Goal: Task Accomplishment & Management: Manage account settings

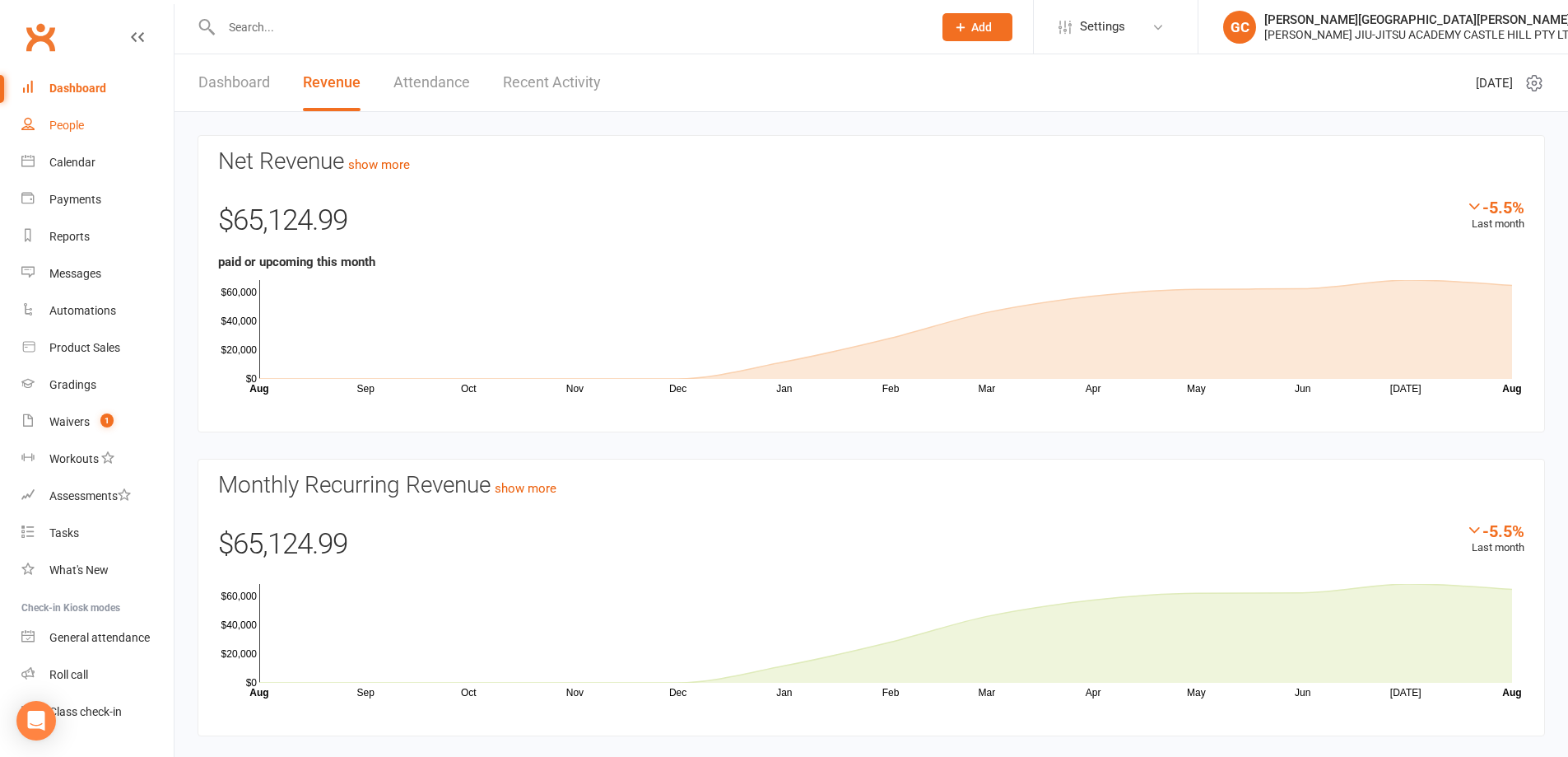
click at [70, 128] on div "People" at bounding box center [66, 125] width 35 height 13
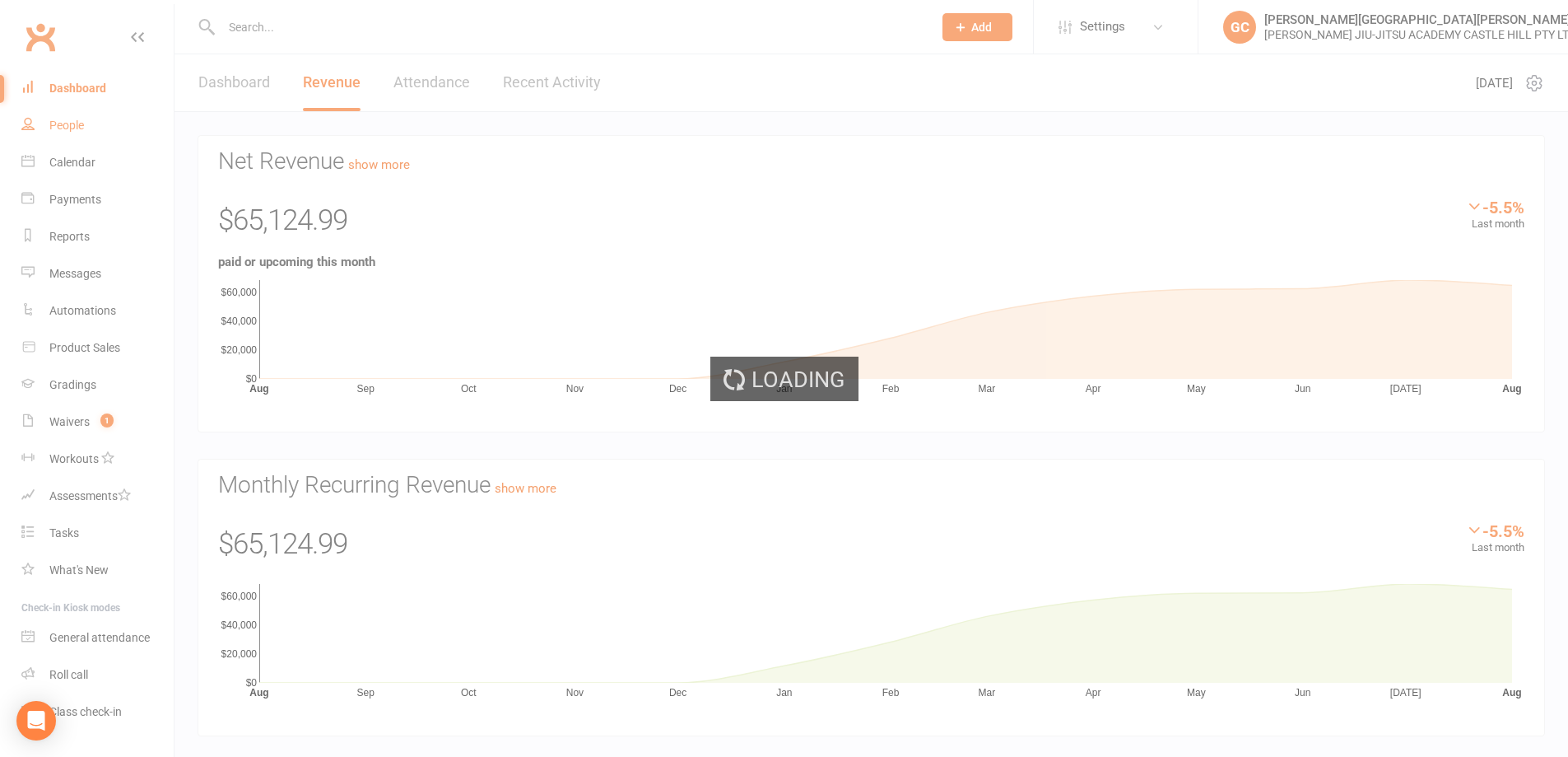
select select "100"
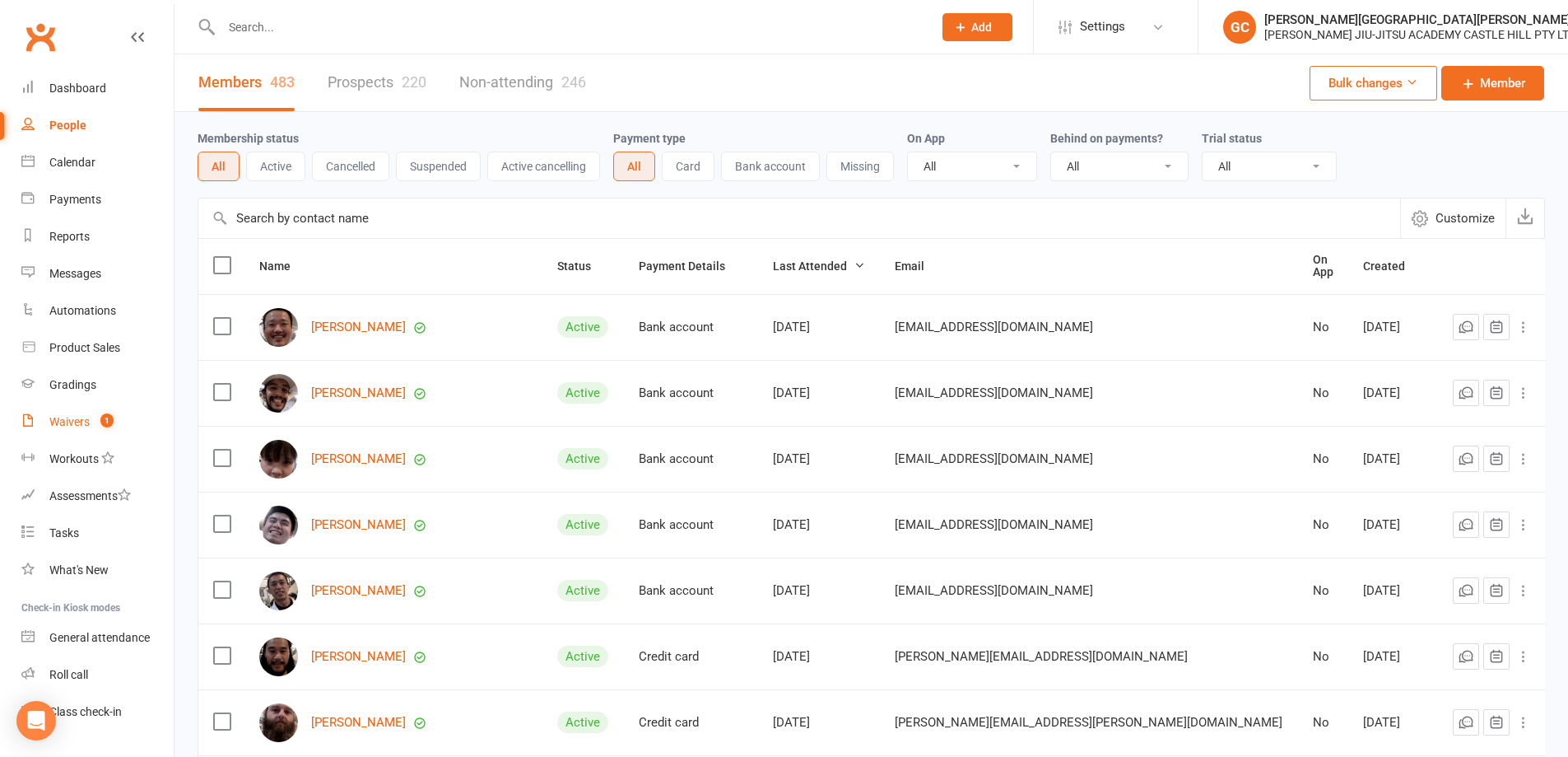
click at [58, 417] on div "Waivers" at bounding box center [69, 422] width 40 height 13
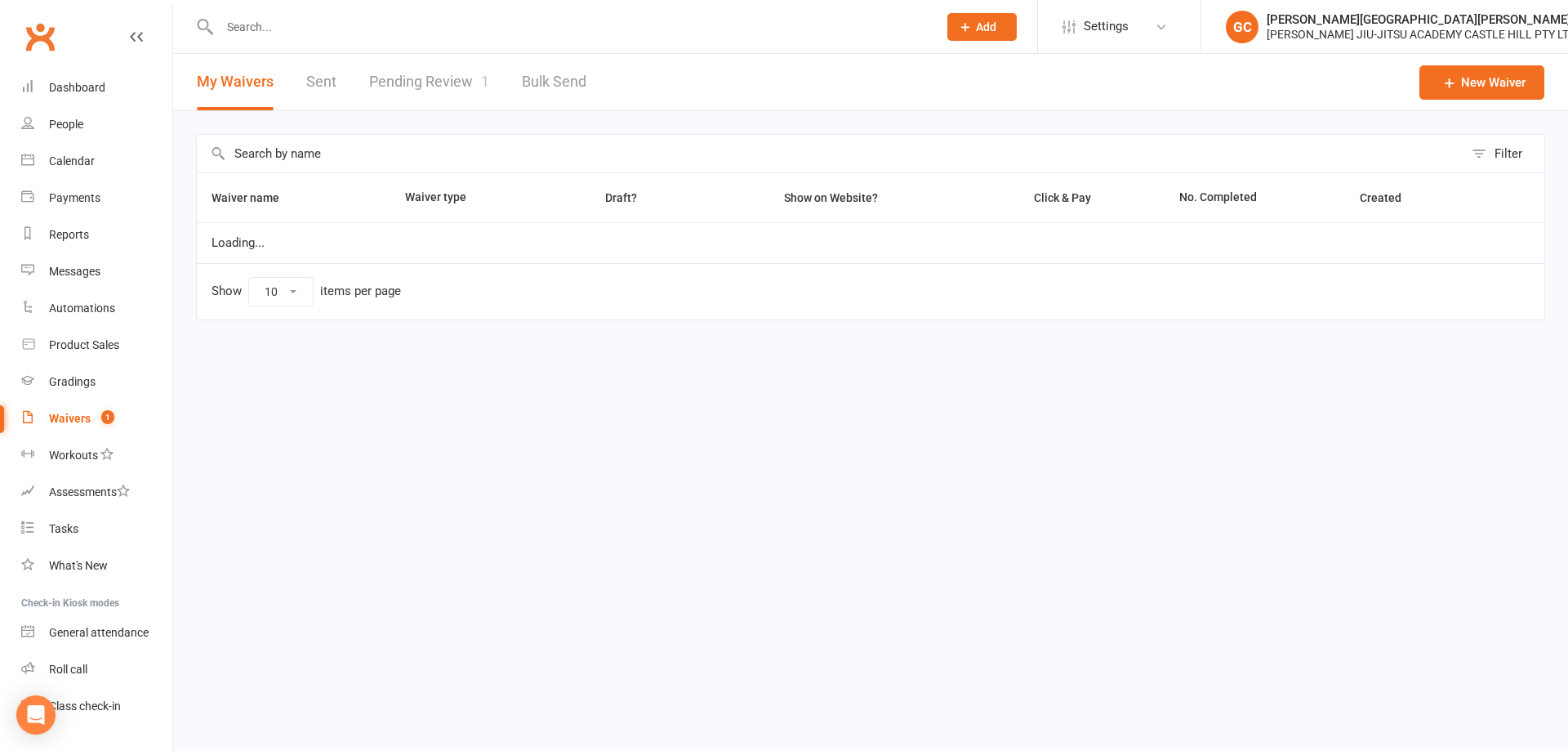
select select "100"
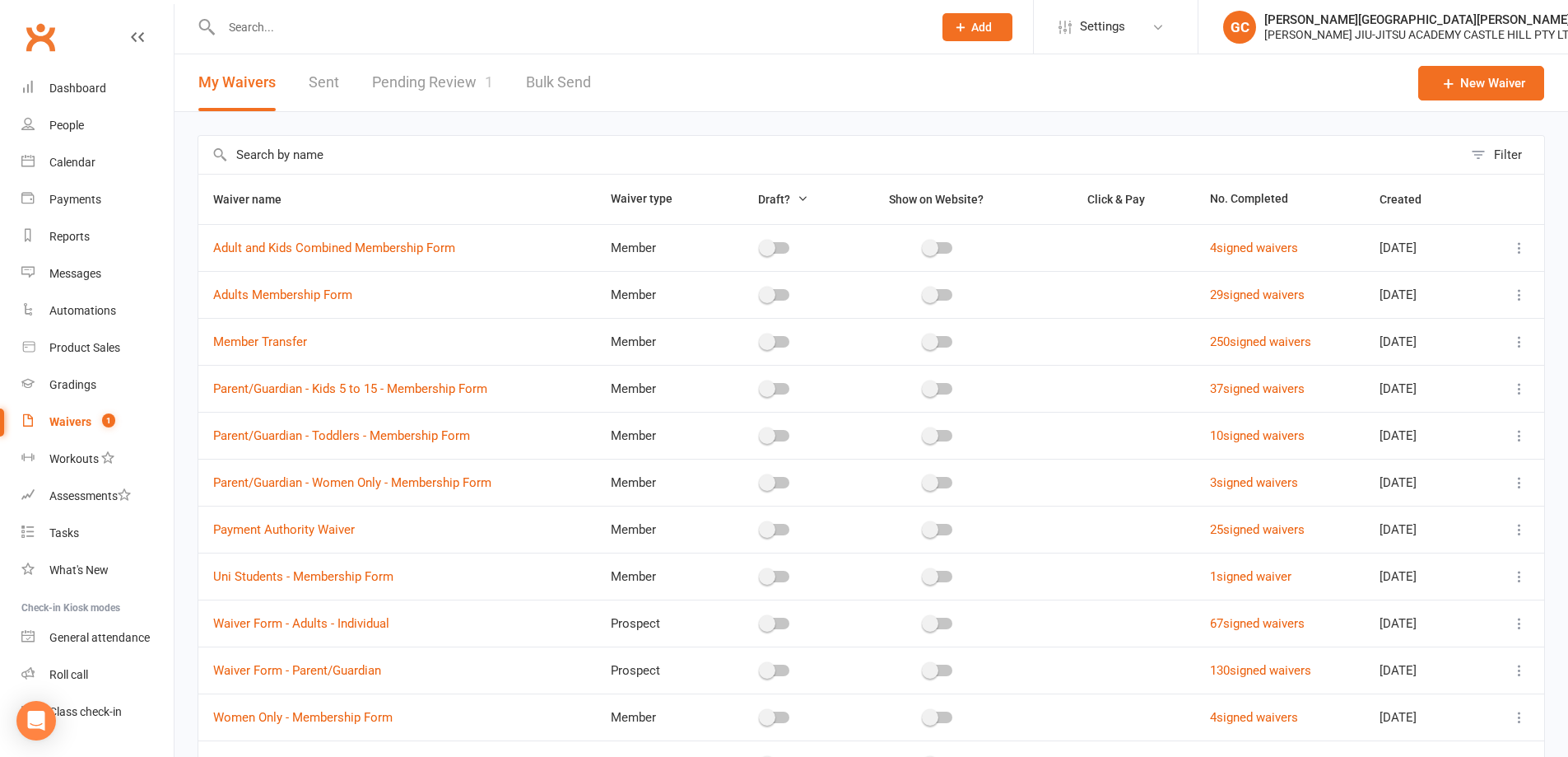
click at [425, 81] on link "Pending Review 1" at bounding box center [432, 83] width 121 height 57
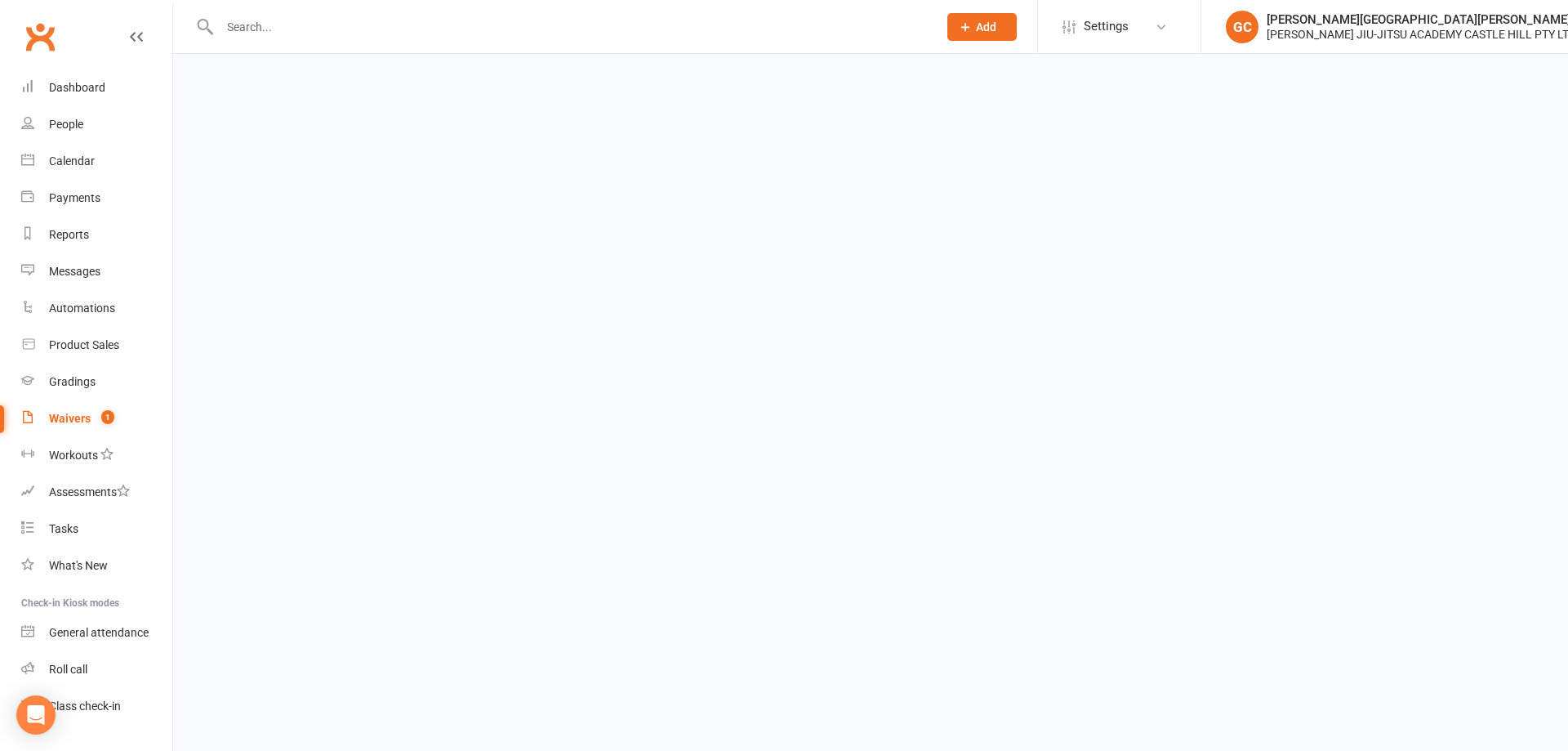
select select "100"
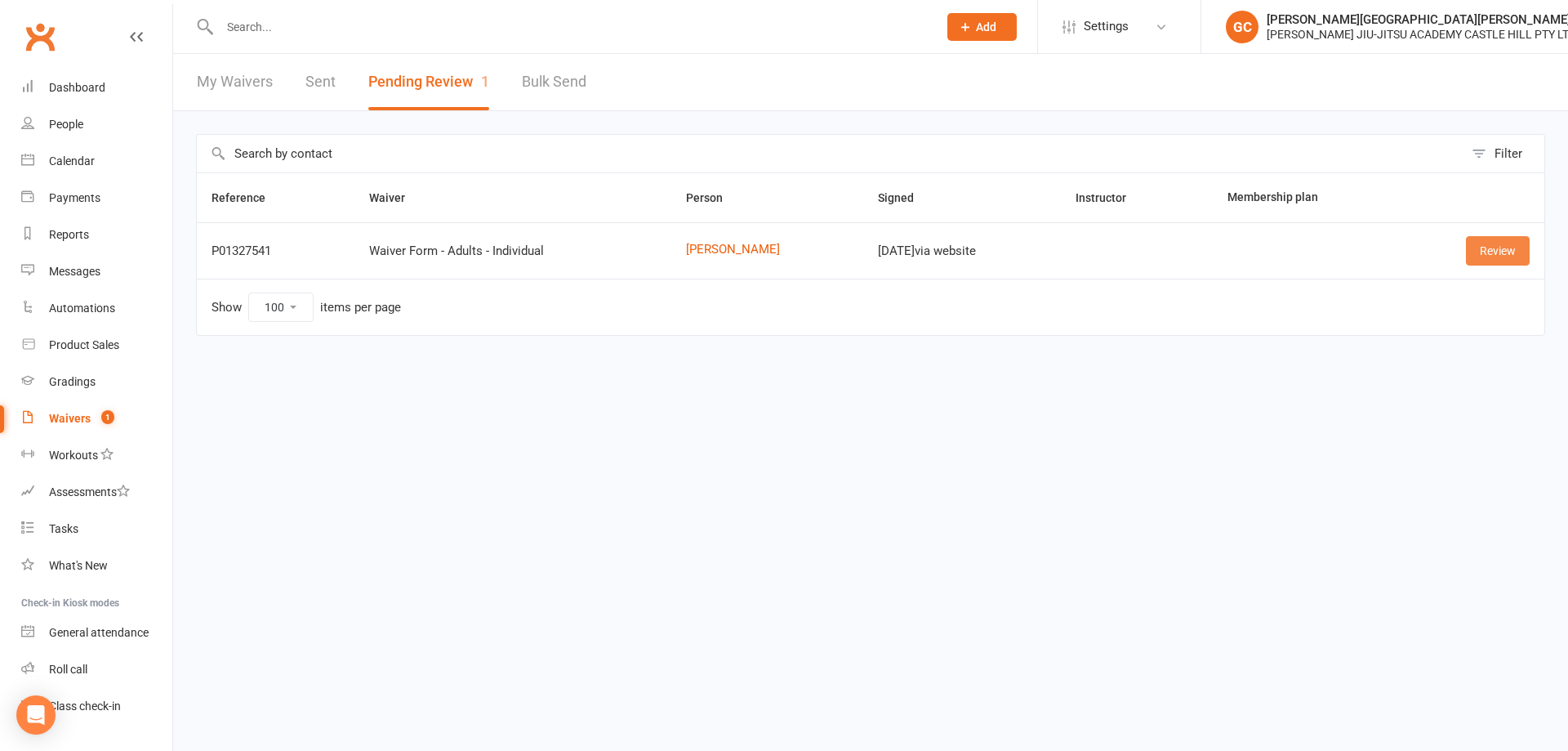
click at [1497, 253] on link "Review" at bounding box center [1498, 251] width 64 height 30
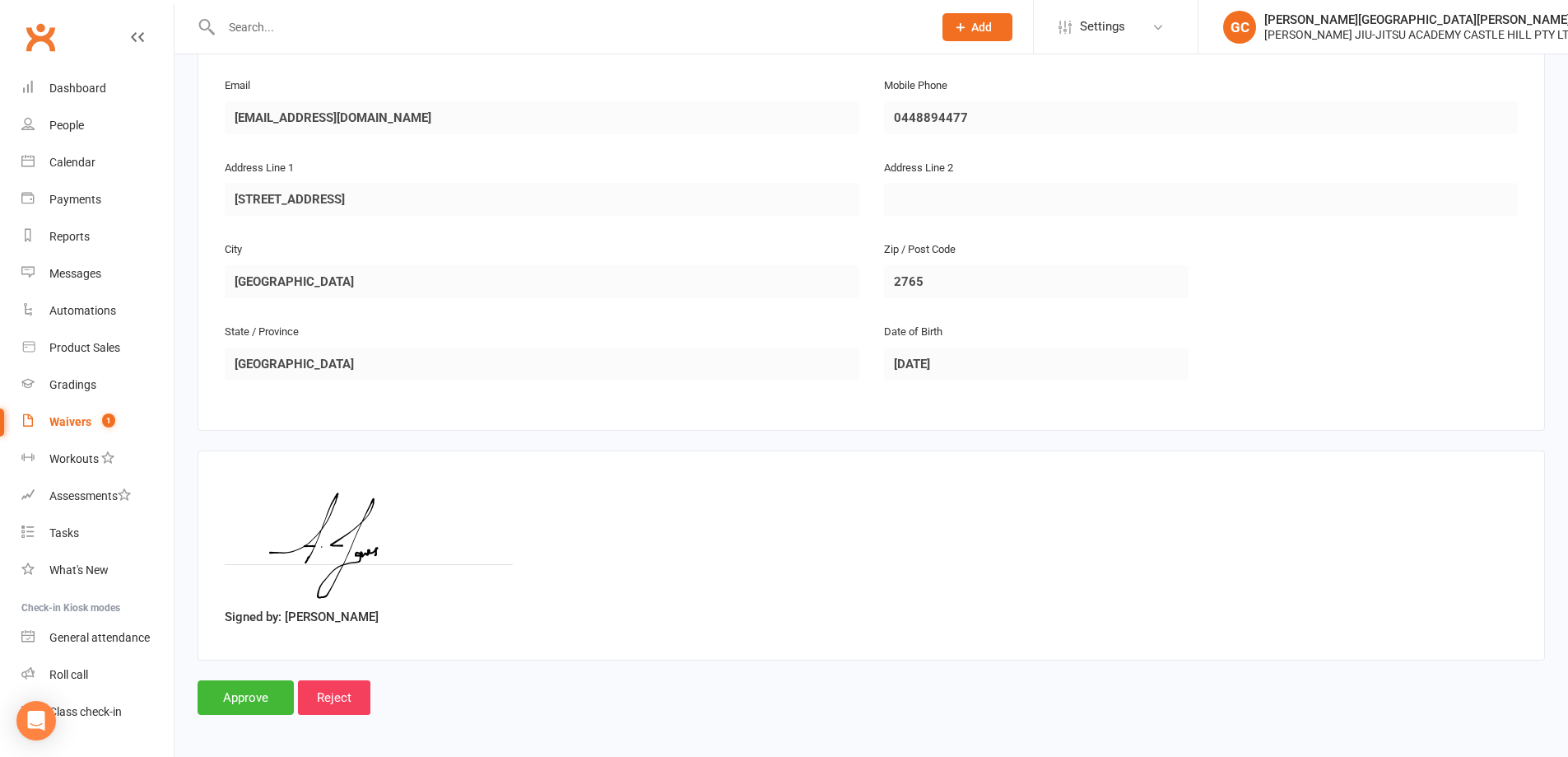
scroll to position [365, 0]
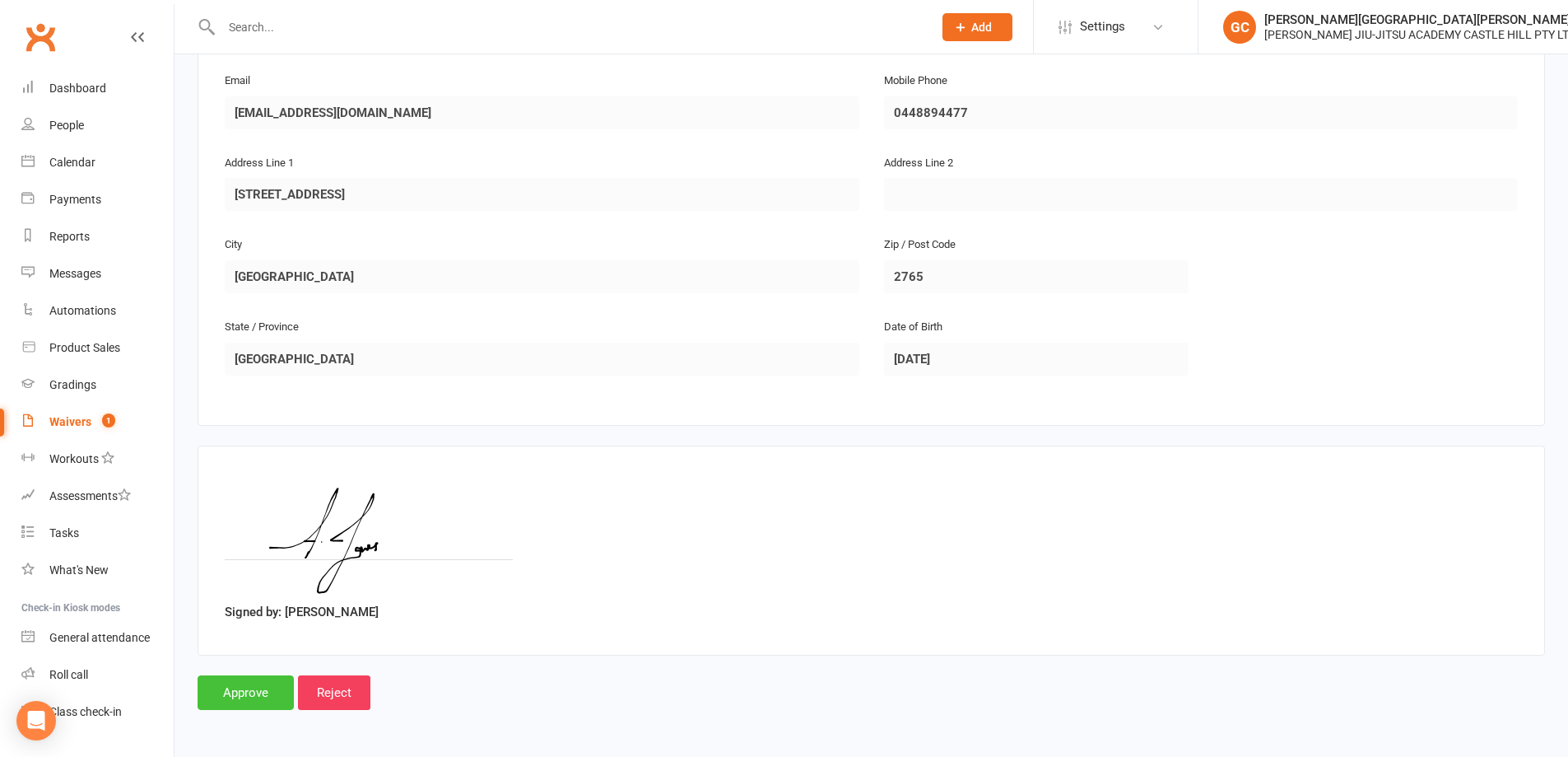
click at [243, 690] on input "Approve" at bounding box center [246, 693] width 96 height 35
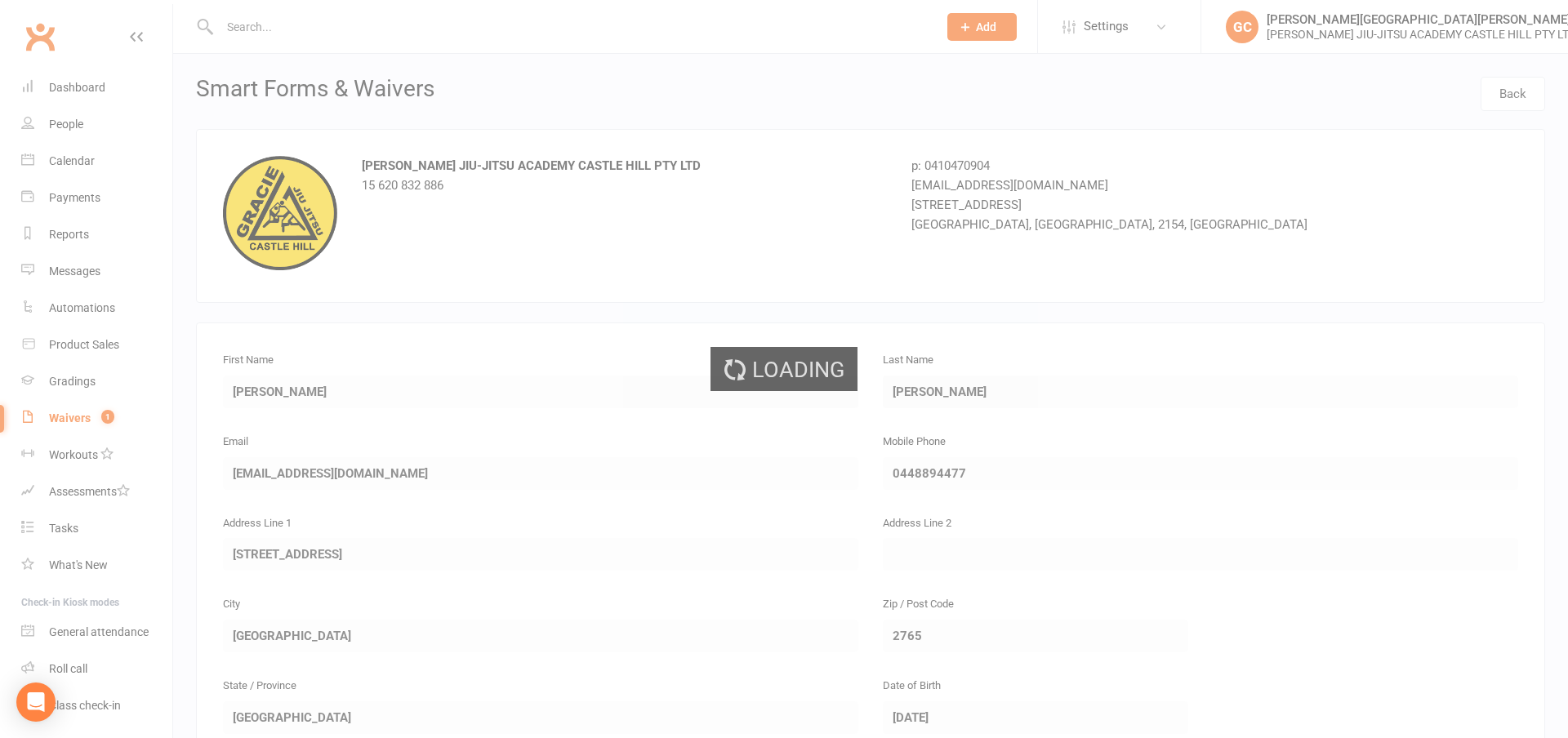
select select "100"
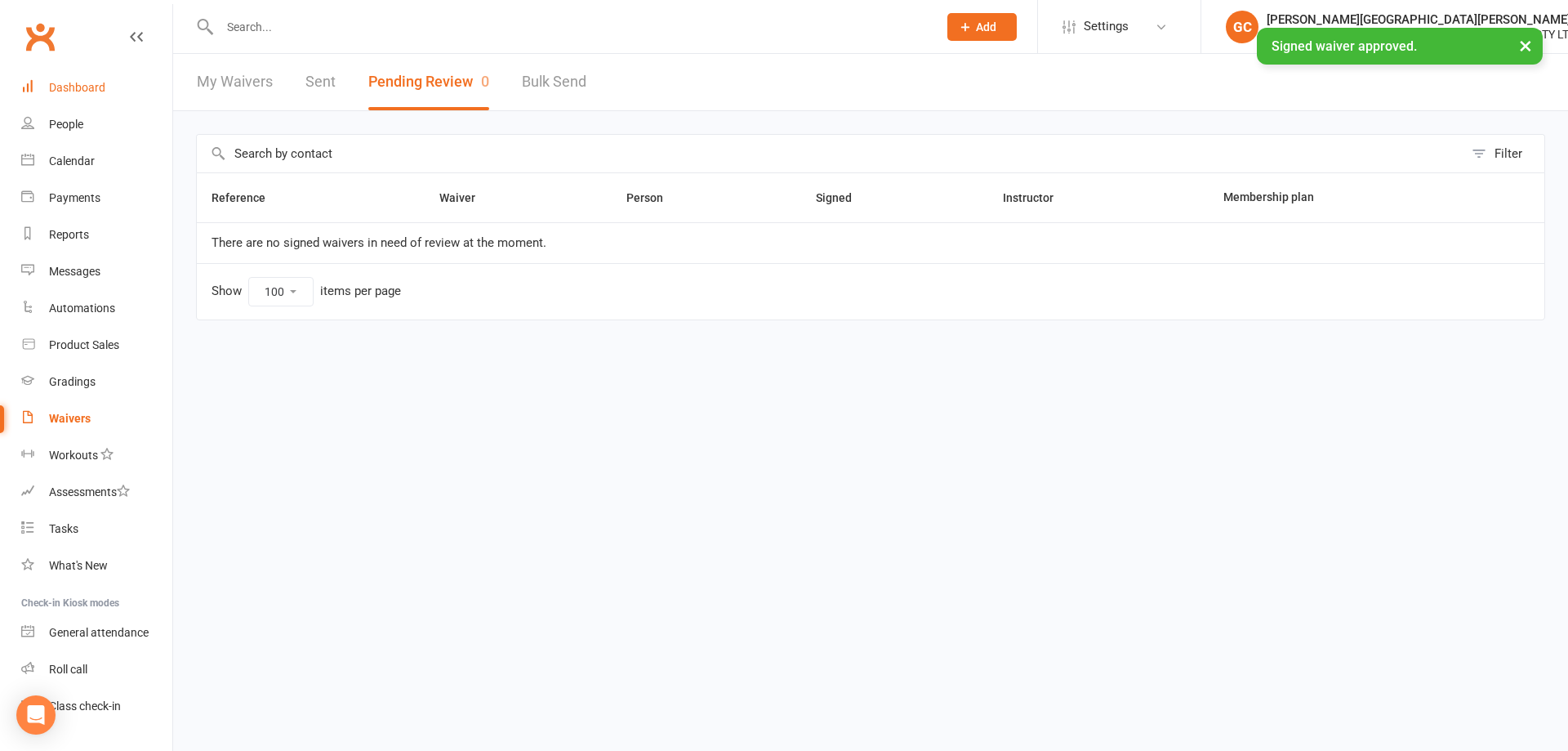
click at [69, 89] on div "Dashboard" at bounding box center [76, 88] width 56 height 13
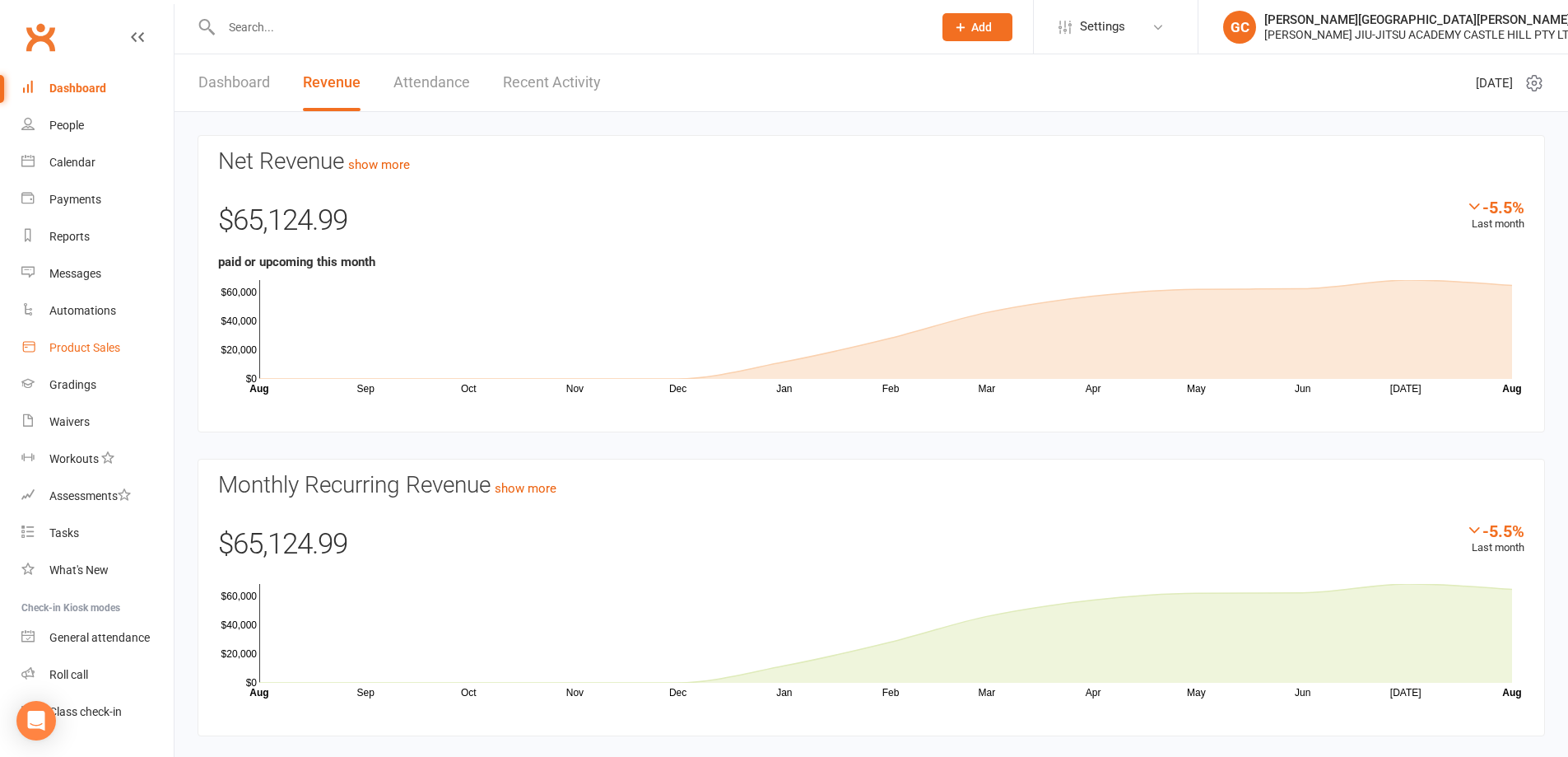
click at [89, 343] on div "Product Sales" at bounding box center [84, 348] width 71 height 13
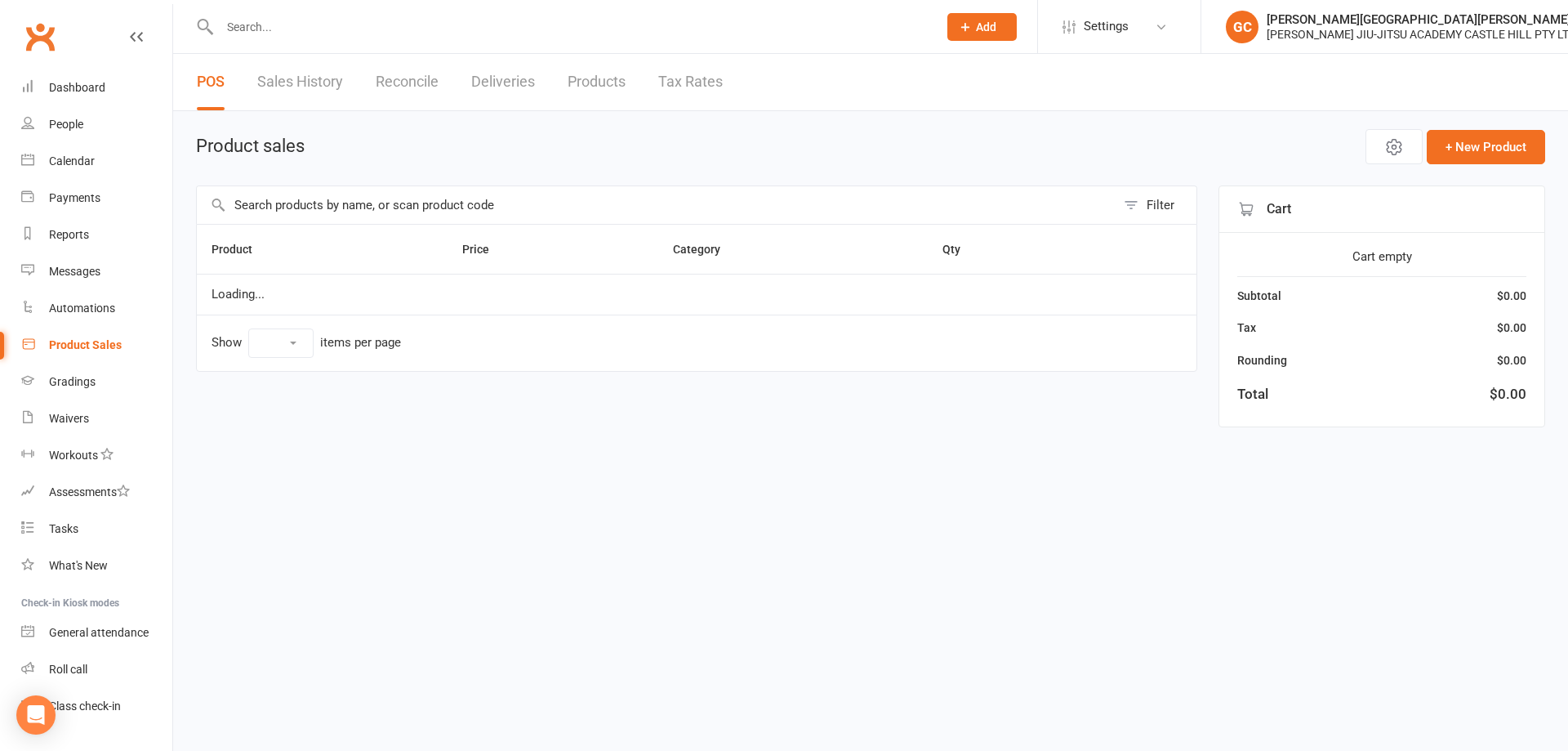
select select "10"
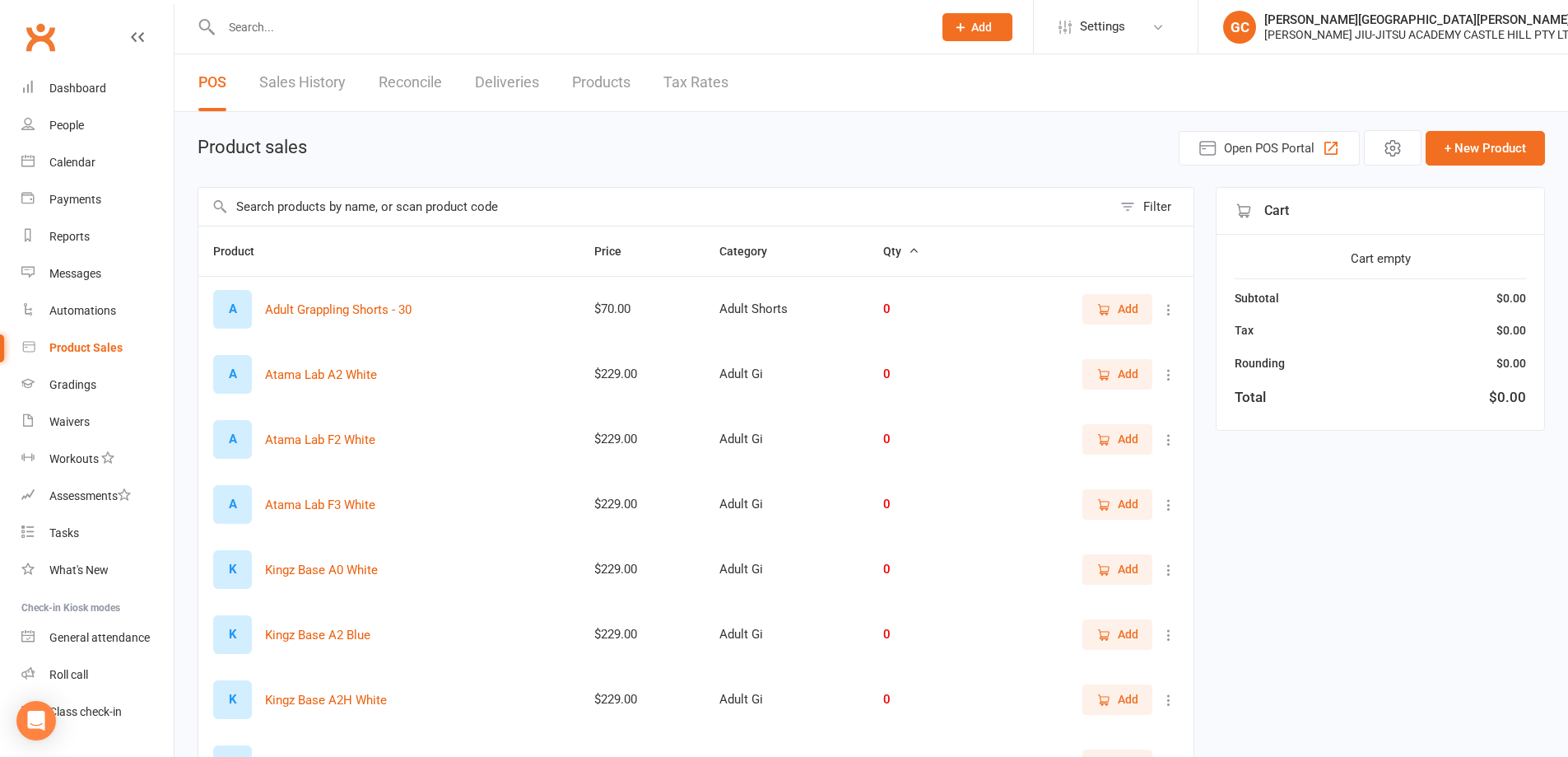
click at [278, 202] on input "text" at bounding box center [655, 206] width 913 height 37
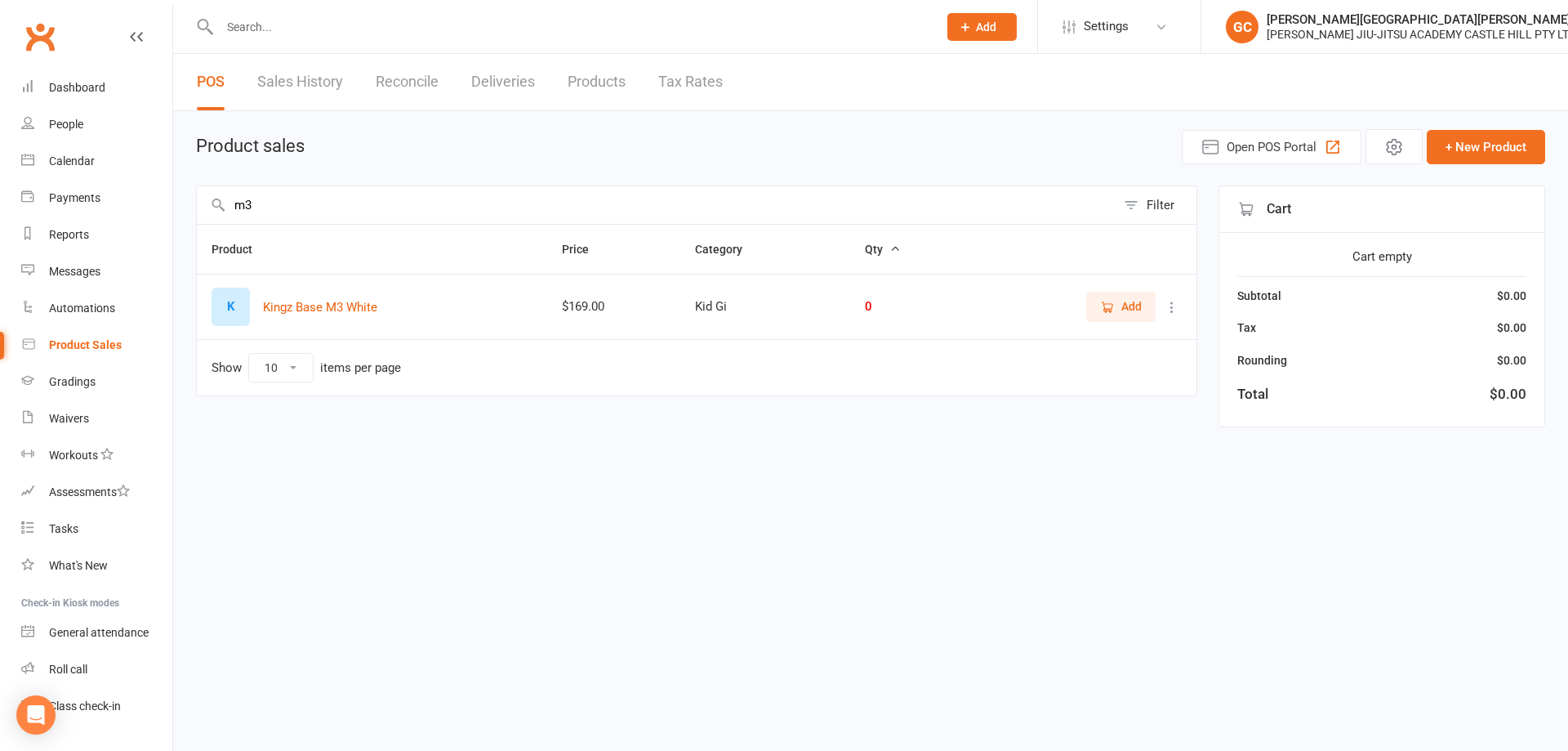
type input "m3"
click at [1173, 308] on icon at bounding box center [1172, 307] width 16 height 16
click at [1096, 334] on link "View / Edit" at bounding box center [1100, 339] width 162 height 32
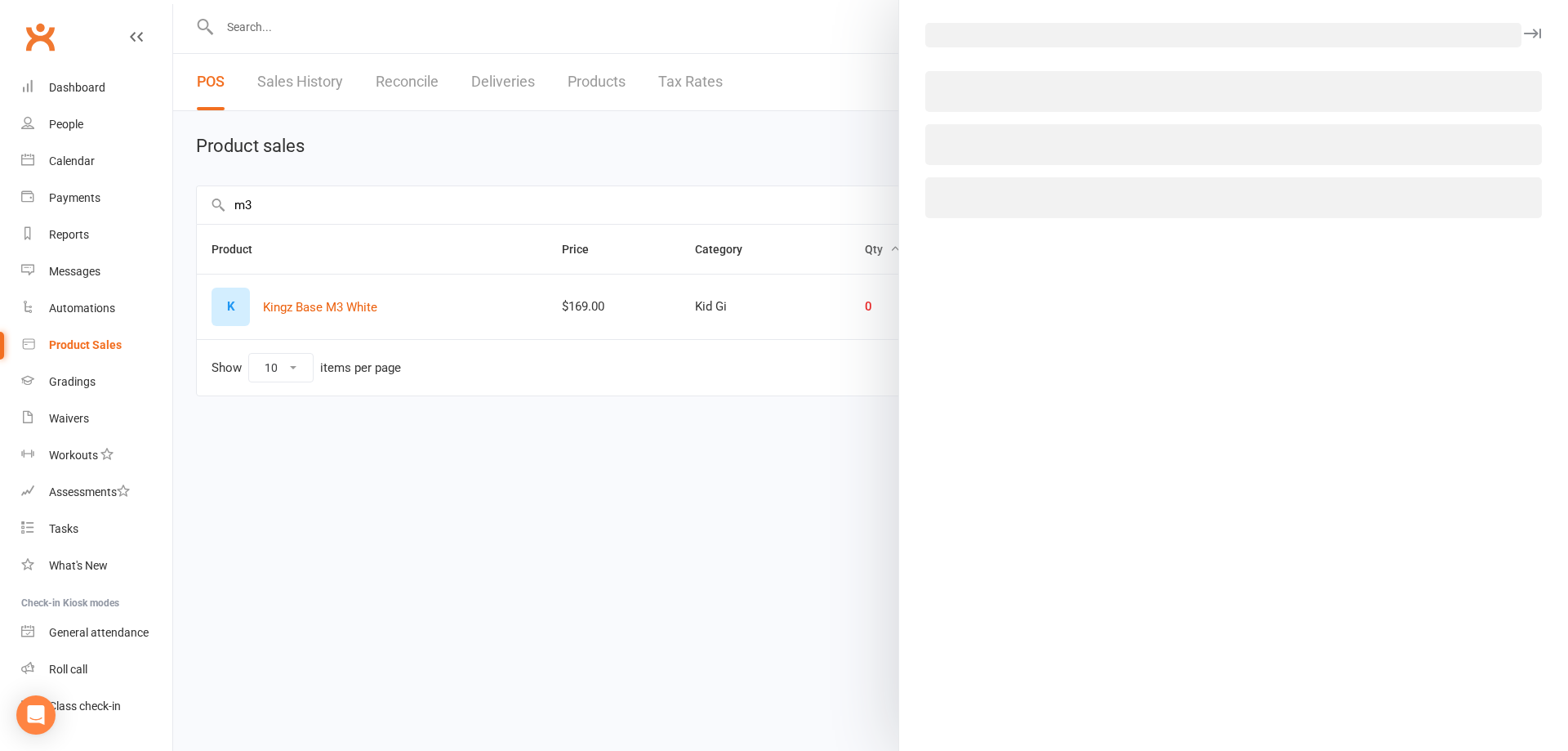
select select "3761"
select select "1515"
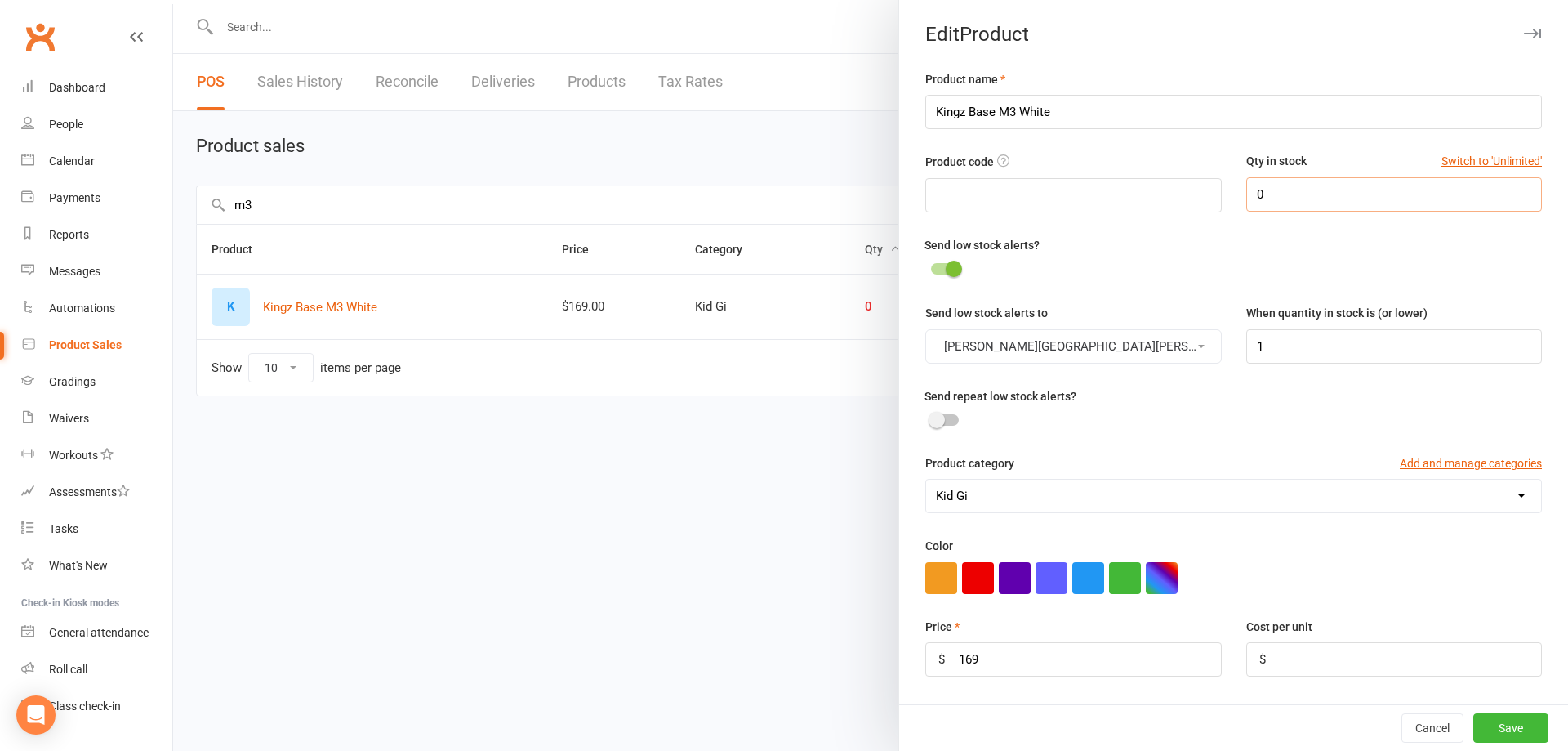
drag, startPoint x: 1277, startPoint y: 196, endPoint x: 1173, endPoint y: 192, distance: 104.1
click at [1173, 192] on div "Product code Qty in stock Switch to 'Unlimited' 0" at bounding box center [1233, 193] width 641 height 83
type input "3"
click at [1502, 730] on button "Save" at bounding box center [1510, 727] width 75 height 30
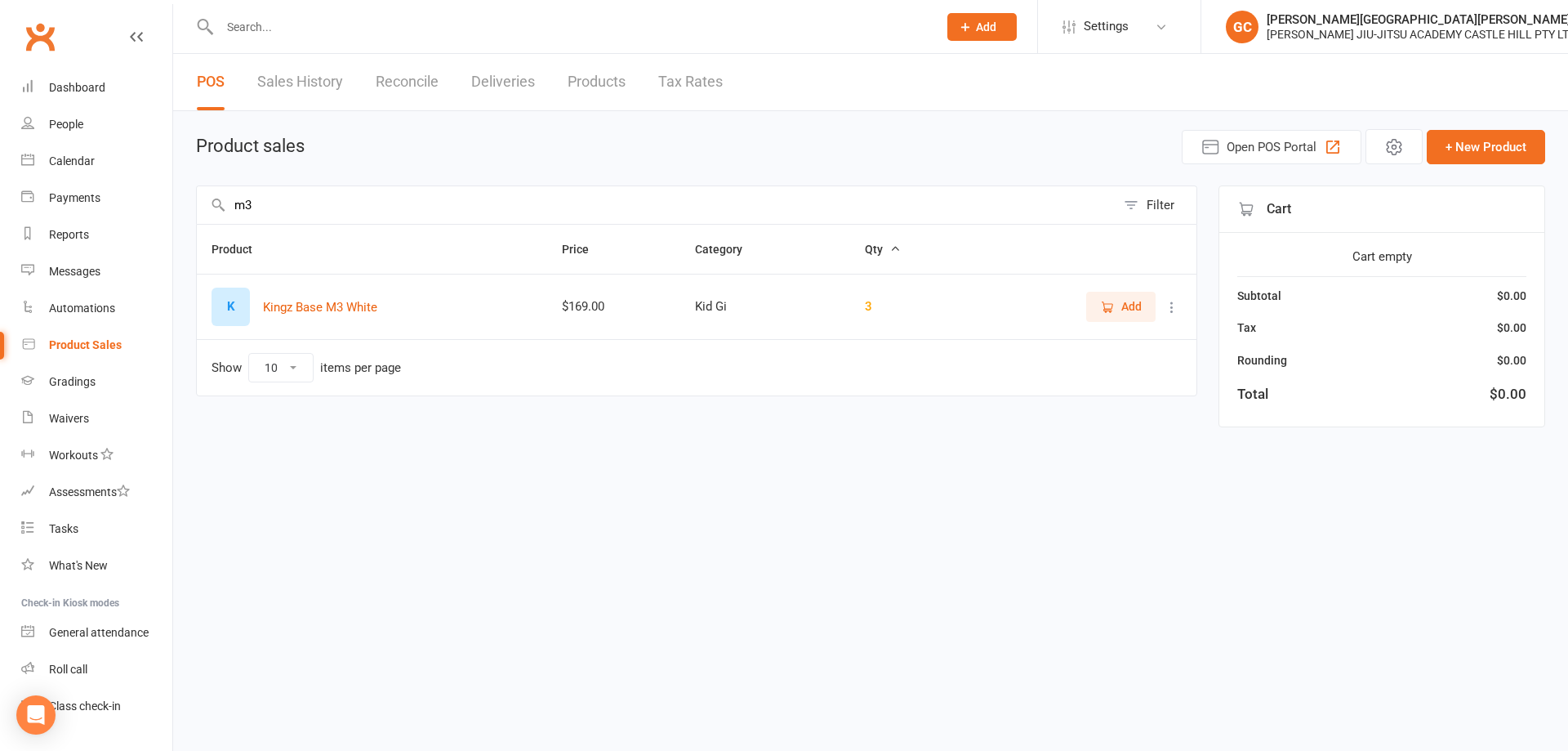
click at [280, 210] on input "m3" at bounding box center [656, 204] width 918 height 37
type input "m2"
click at [1176, 306] on icon at bounding box center [1172, 307] width 16 height 16
click at [1096, 335] on link "View / Edit" at bounding box center [1100, 339] width 162 height 32
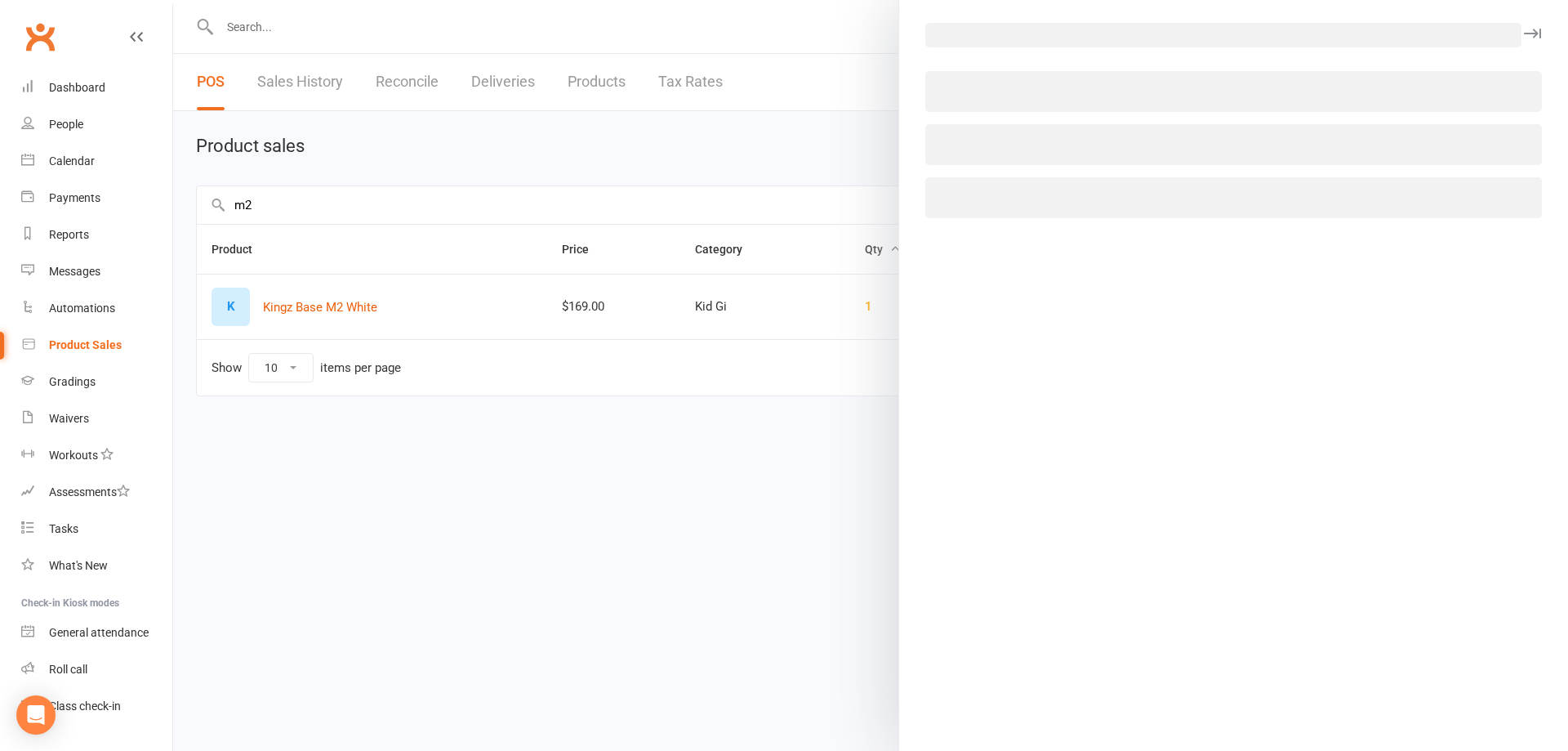
select select "3761"
select select "1515"
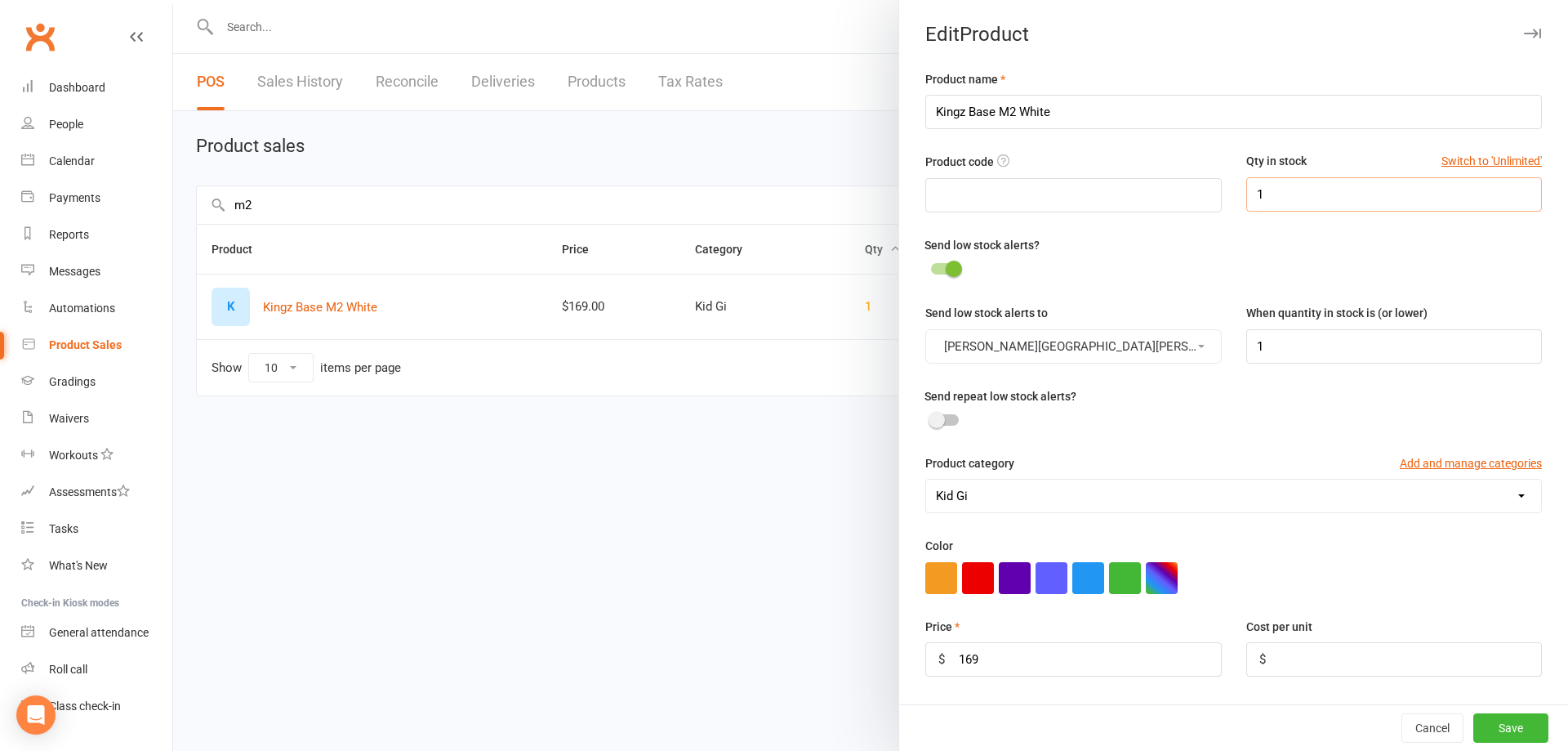
drag, startPoint x: 1241, startPoint y: 193, endPoint x: 1216, endPoint y: 197, distance: 25.3
click at [1234, 197] on div "Qty in stock Switch to 'Unlimited' 1" at bounding box center [1394, 181] width 320 height 59
type input "4"
click at [1485, 718] on button "Save" at bounding box center [1510, 727] width 75 height 30
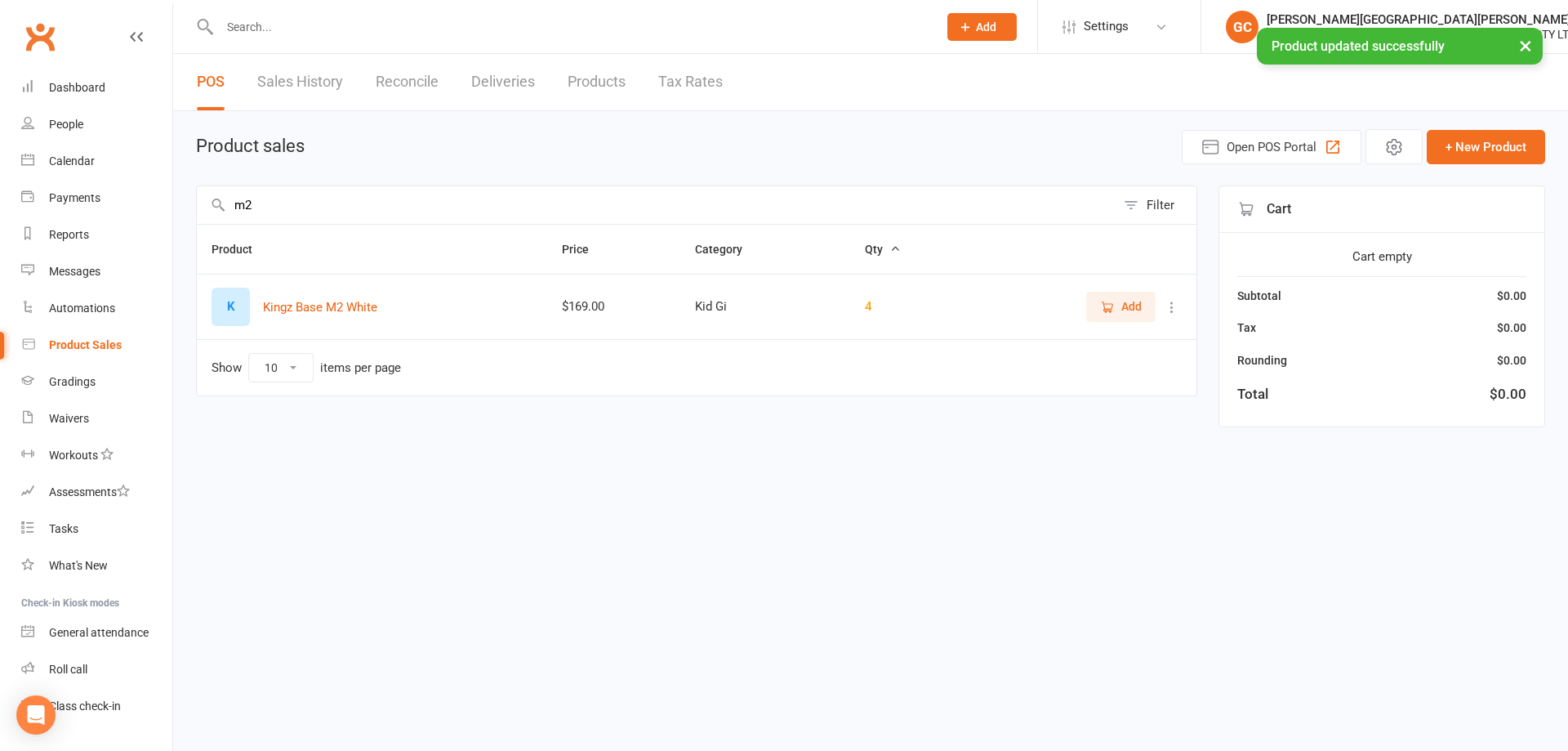
click at [266, 202] on input "m2" at bounding box center [656, 204] width 918 height 37
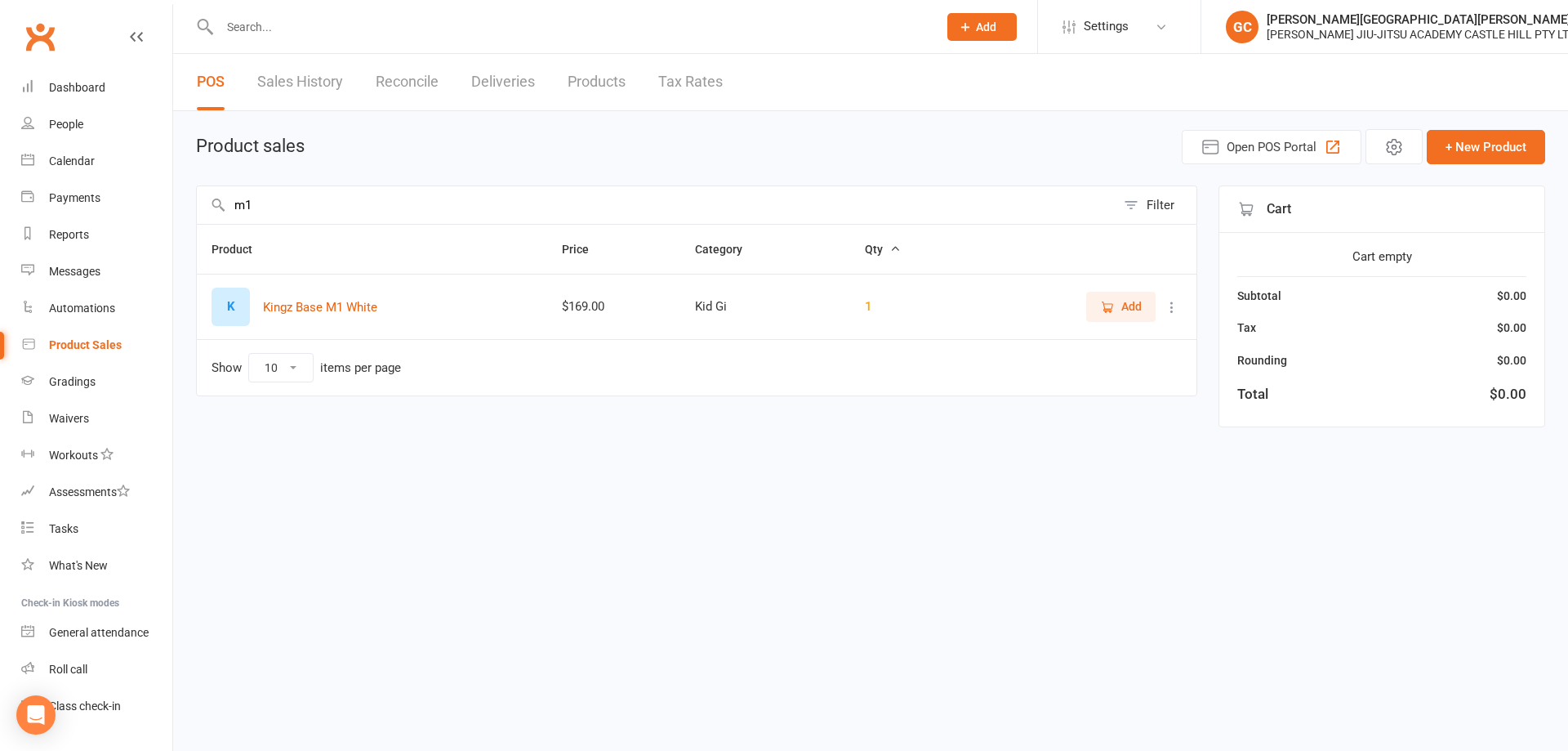
type input "m1"
click at [1175, 300] on icon at bounding box center [1172, 307] width 16 height 16
click at [1083, 329] on link "View / Edit" at bounding box center [1100, 339] width 162 height 32
select select "3761"
select select "1515"
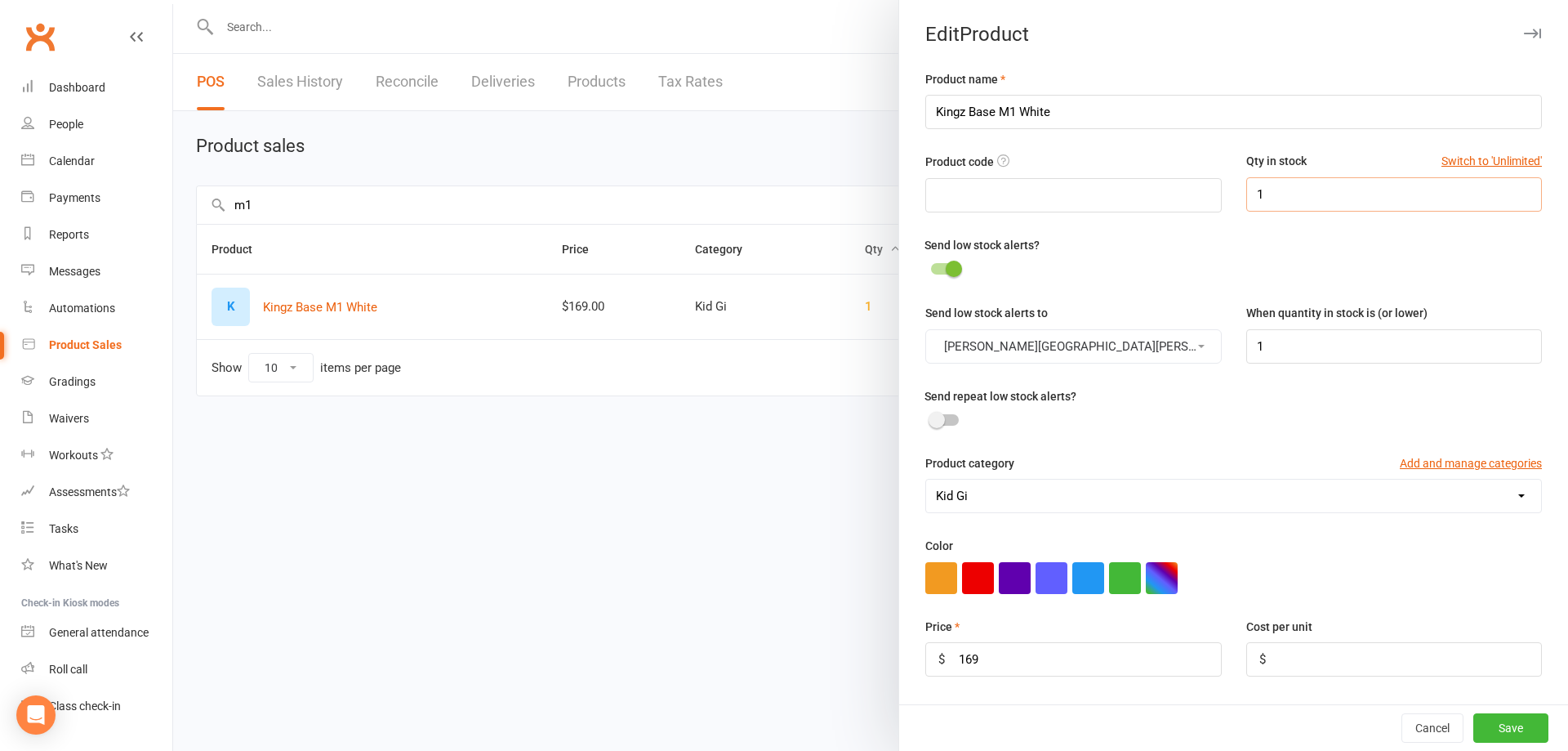
drag, startPoint x: 1265, startPoint y: 186, endPoint x: 1190, endPoint y: 180, distance: 75.2
click at [1190, 180] on div "Product code Qty in stock Switch to 'Unlimited' 1" at bounding box center [1233, 193] width 641 height 83
type input "3"
click at [1481, 730] on button "Save" at bounding box center [1510, 727] width 75 height 30
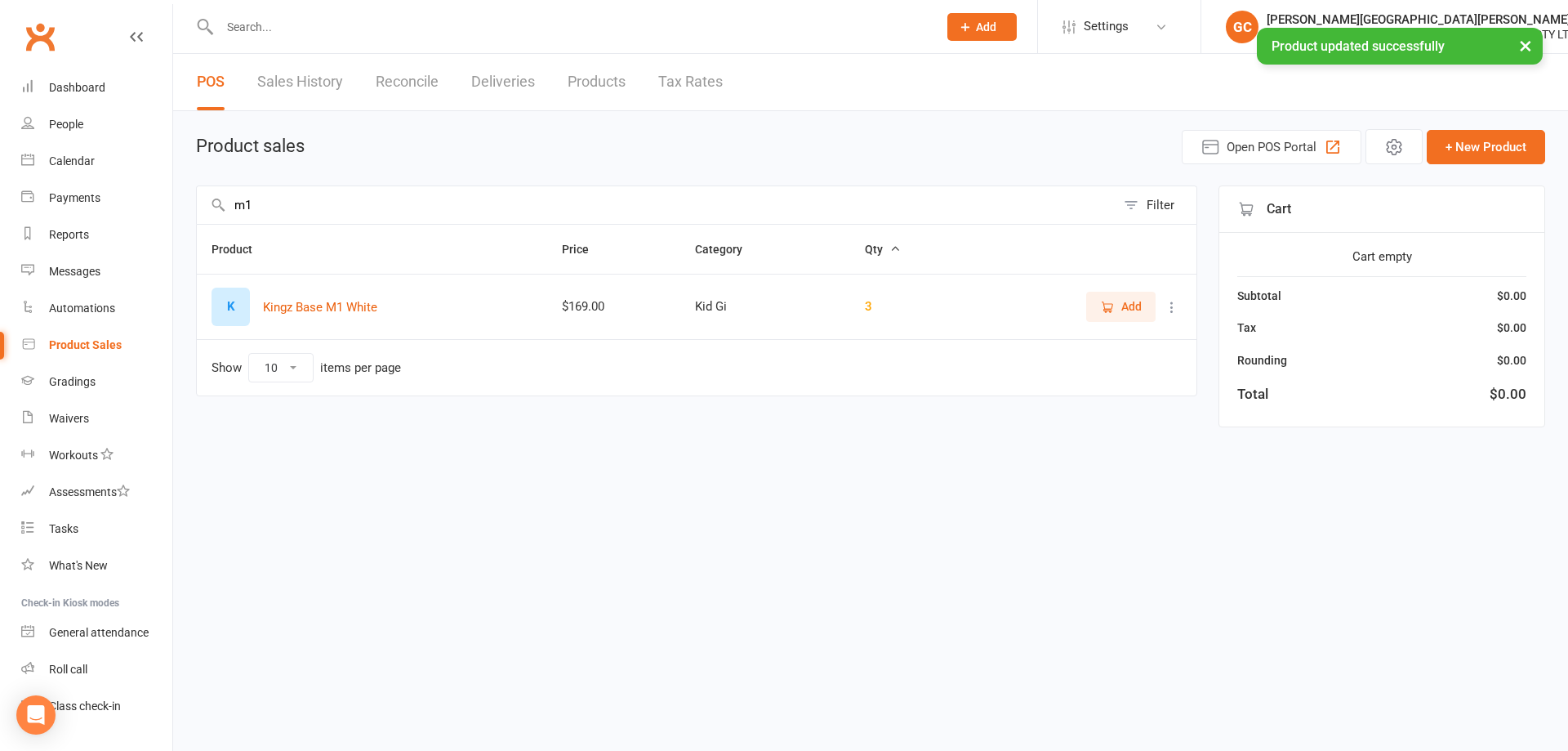
drag, startPoint x: 728, startPoint y: 471, endPoint x: 182, endPoint y: 339, distance: 561.7
click at [714, 467] on html "Prospect Member Non-attending contact Class / event Appointment Grading event T…" at bounding box center [784, 236] width 1568 height 473
click at [71, 340] on div "Product Sales" at bounding box center [85, 345] width 72 height 13
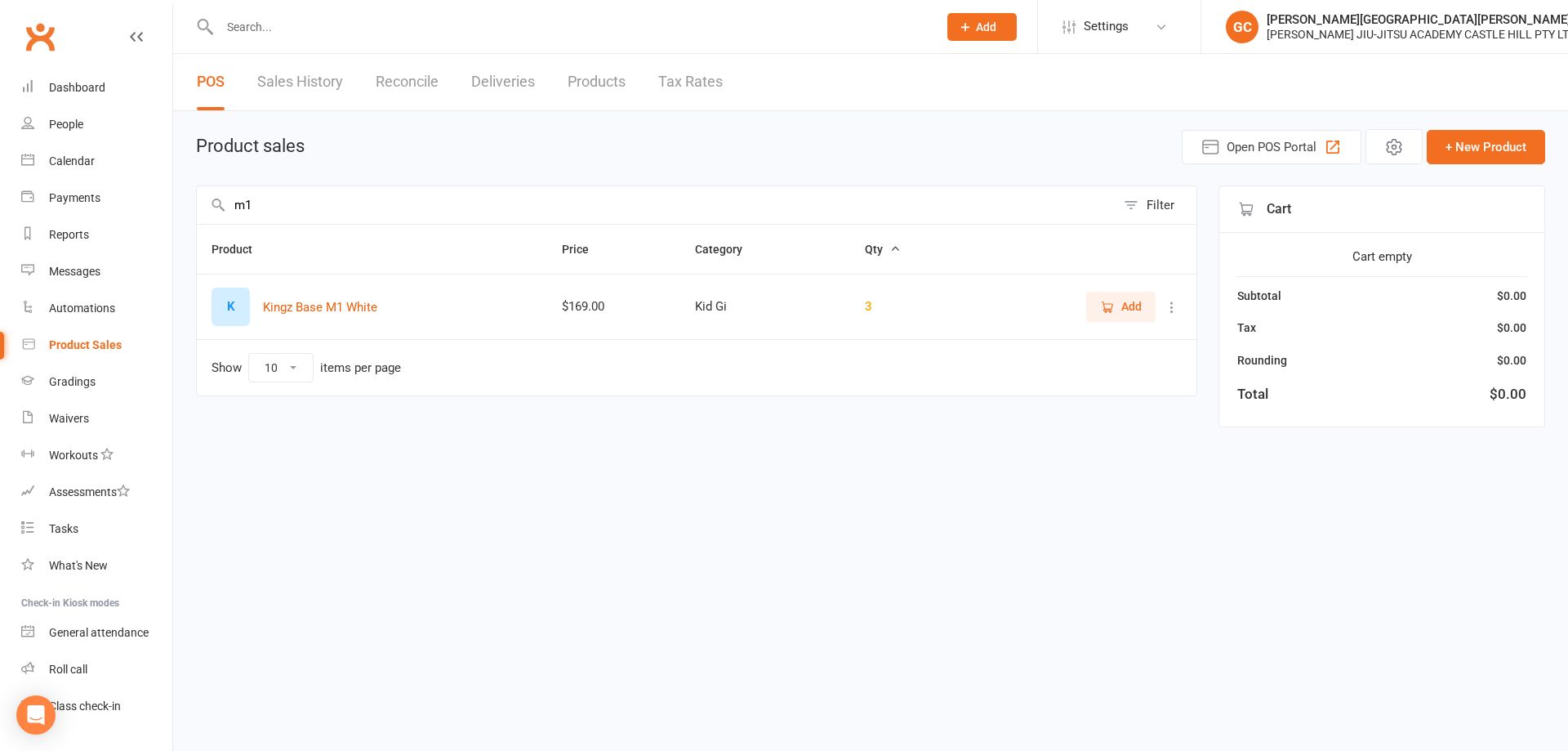
drag, startPoint x: 265, startPoint y: 208, endPoint x: 198, endPoint y: 185, distance: 70.8
click at [202, 198] on input "m1" at bounding box center [656, 204] width 918 height 37
type input "a0"
click at [352, 299] on button "Kingz Base A0 White" at bounding box center [318, 307] width 111 height 20
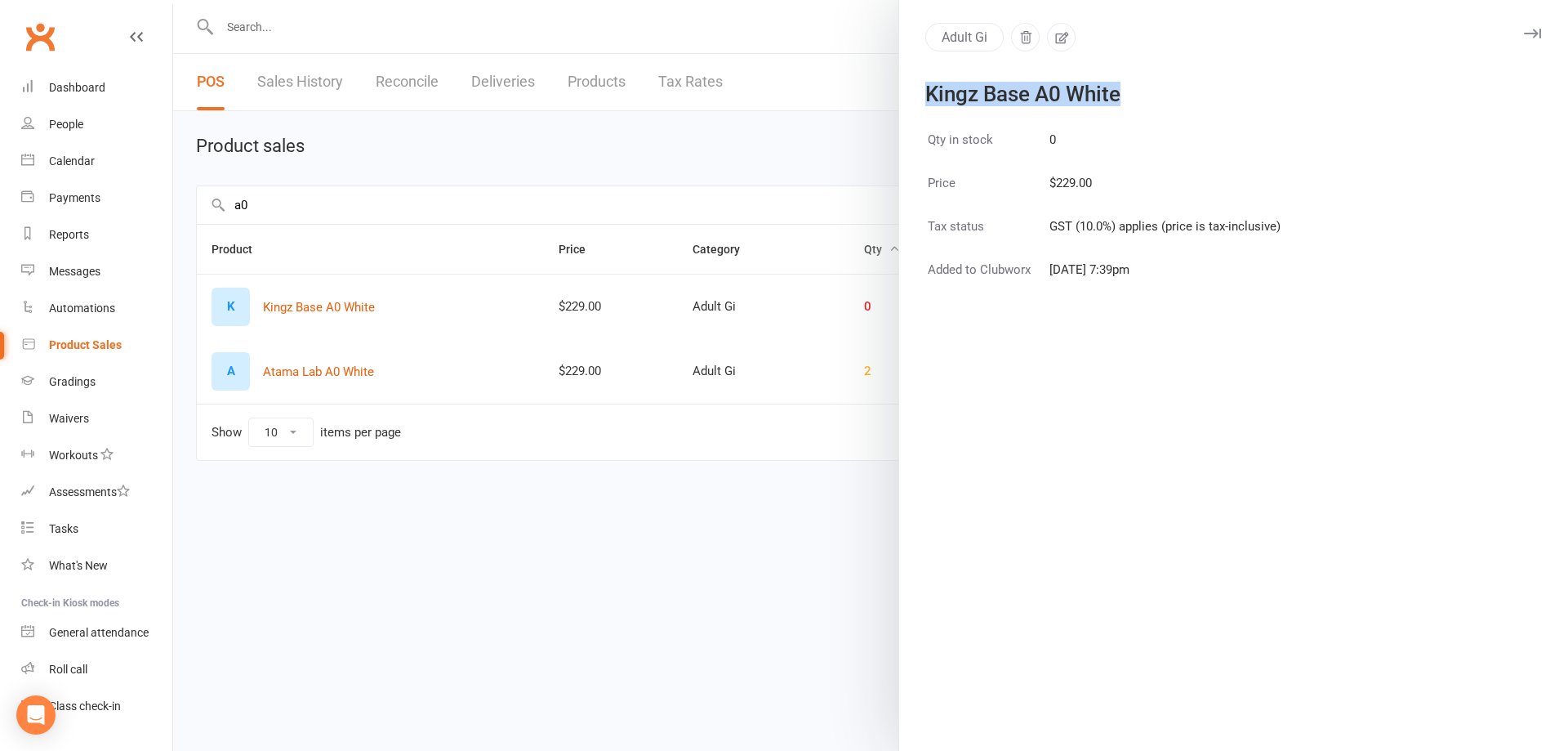
drag, startPoint x: 923, startPoint y: 91, endPoint x: 1105, endPoint y: 94, distance: 182.0
click at [1121, 100] on div "Kingz Base A0 White" at bounding box center [1223, 93] width 596 height 20
copy div "Kingz Base A0 White"
click at [1522, 27] on button "button" at bounding box center [1532, 33] width 20 height 20
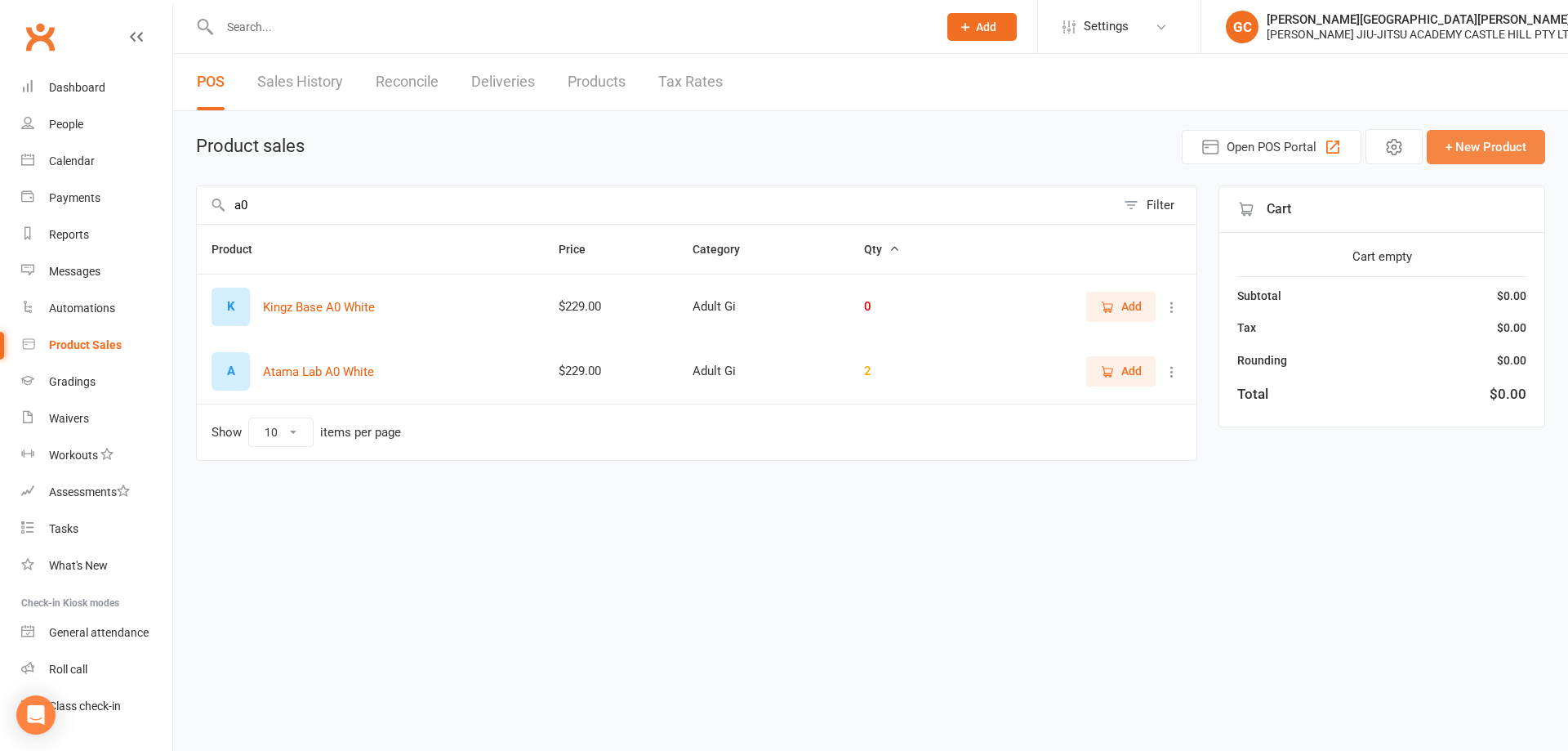
click at [1496, 138] on button "+ New Product" at bounding box center [1486, 147] width 118 height 34
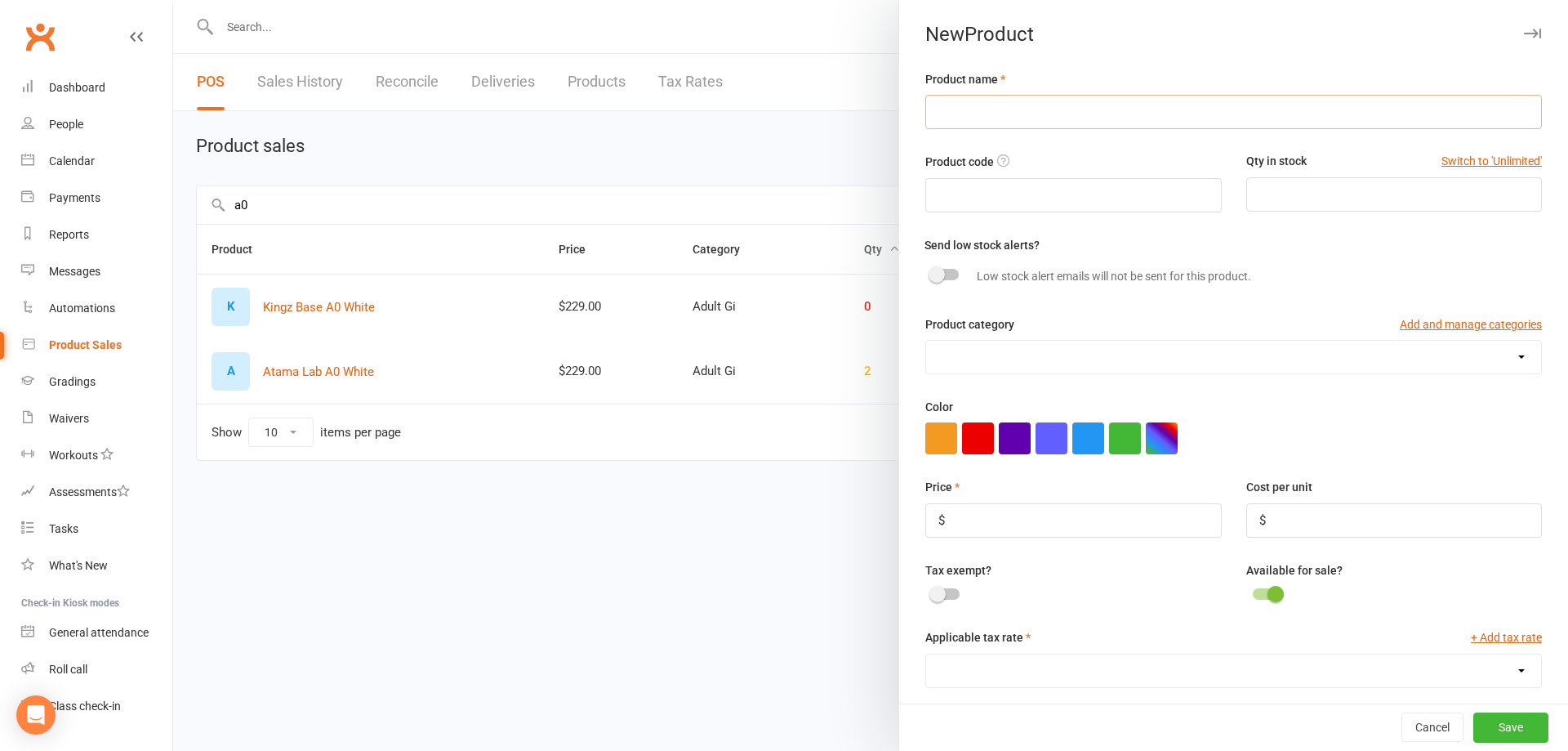
click at [970, 112] on input "text" at bounding box center [1233, 112] width 616 height 34
paste input "Kingz Base A0 White"
drag, startPoint x: 1015, startPoint y: 109, endPoint x: 1055, endPoint y: 109, distance: 40.0
click at [1055, 109] on input "Kingz Base A0 White" at bounding box center [1233, 112] width 616 height 34
type input "Kingz Base A0 Blue"
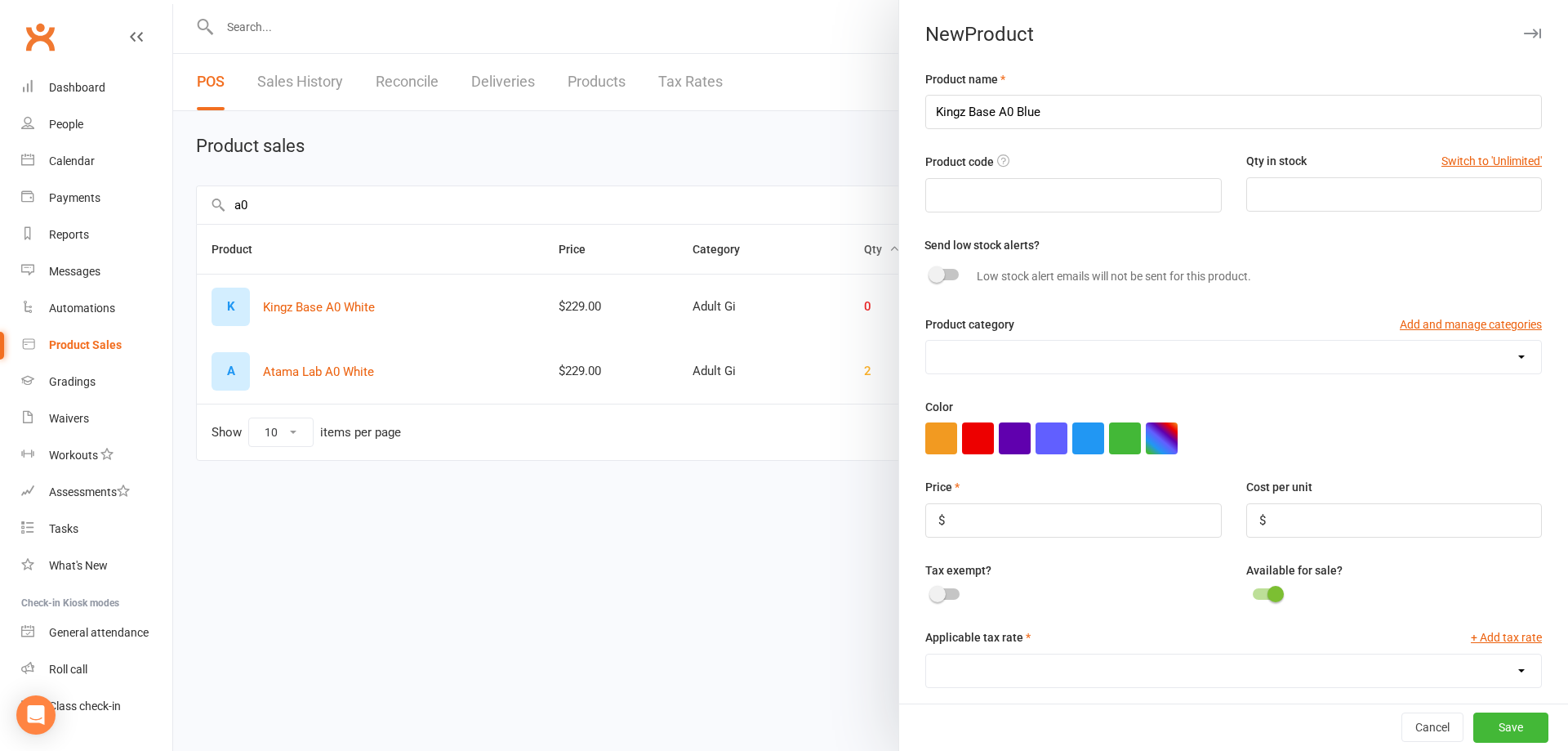
click at [1279, 176] on div "Qty in stock Switch to 'Unlimited'" at bounding box center [1394, 164] width 295 height 25
click at [1284, 186] on input "number" at bounding box center [1394, 194] width 295 height 34
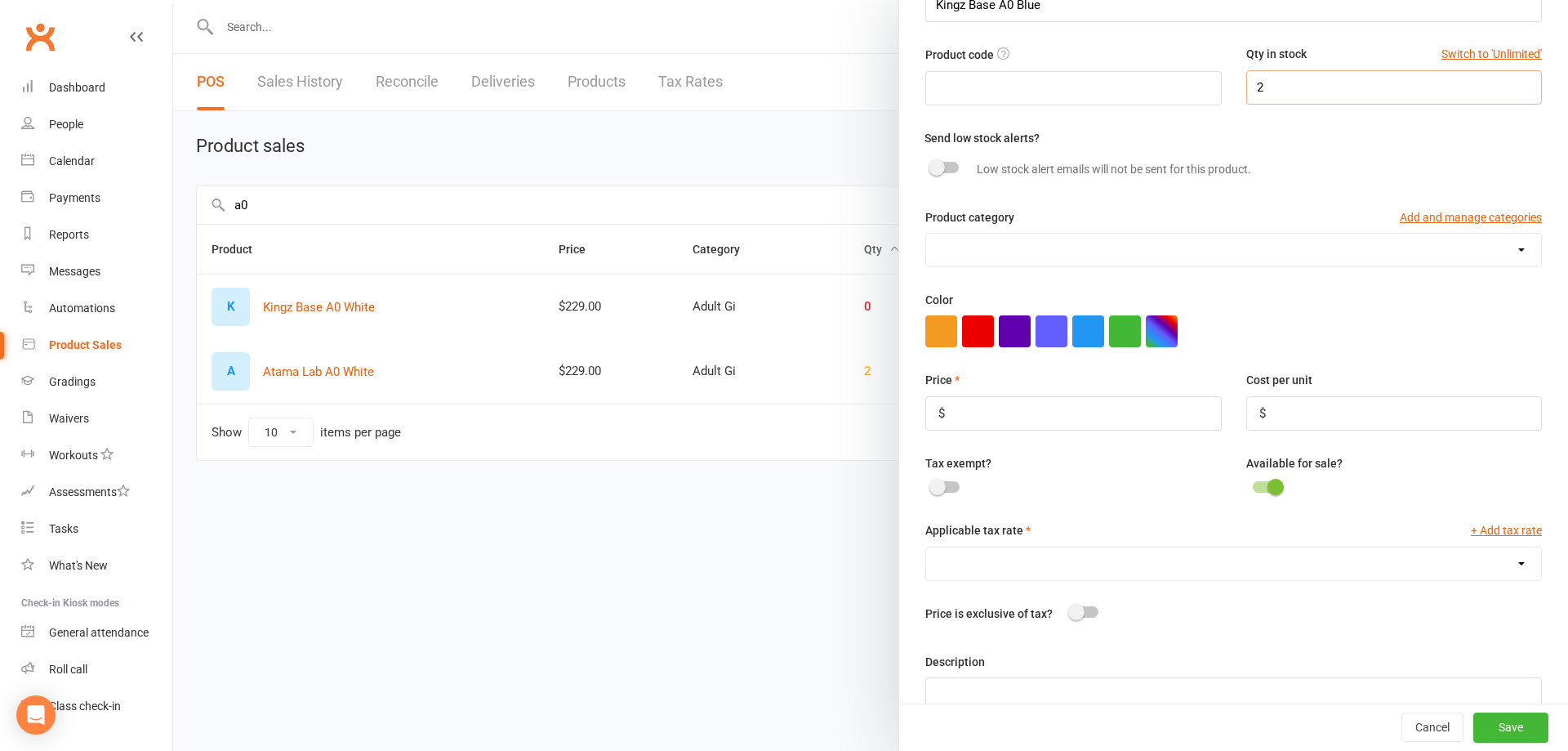
scroll to position [136, 0]
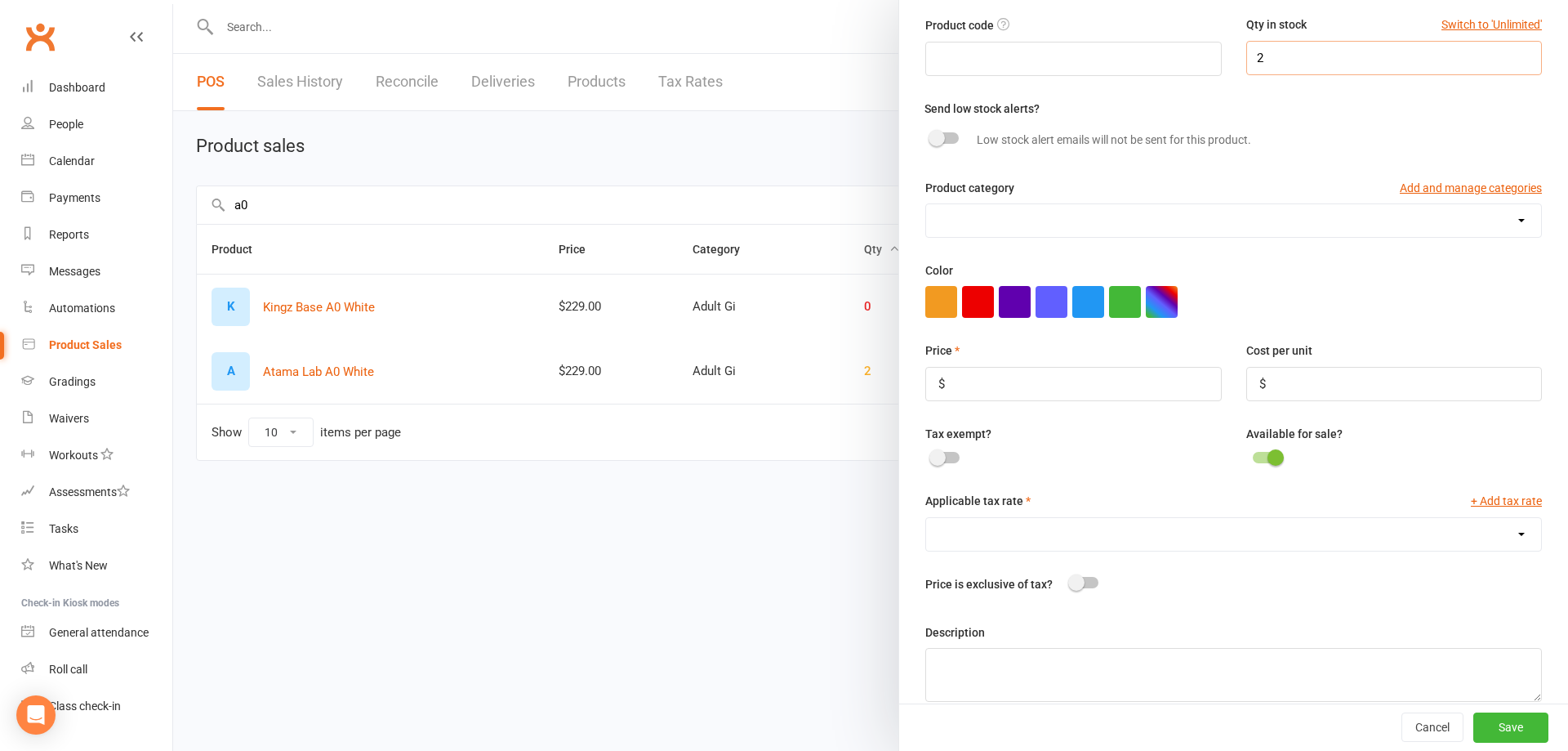
type input "2"
click at [975, 386] on input "number" at bounding box center [1073, 384] width 295 height 34
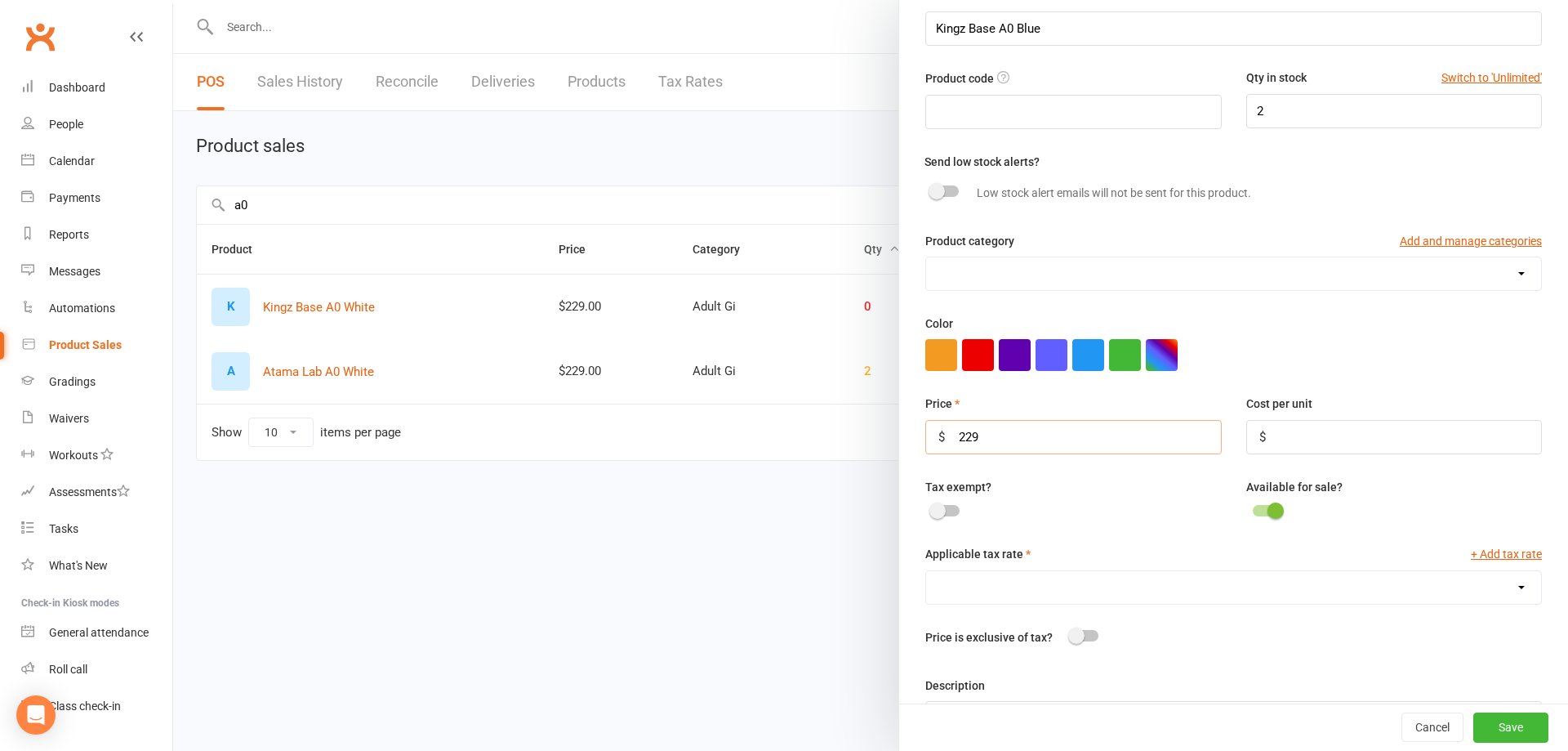
scroll to position [82, 0]
type input "229"
click at [1002, 280] on select "Adult Gi Adult Rashies Adult Shorts Kid Gi Kid Rashies Shorts" at bounding box center [1233, 275] width 614 height 32
select select "3760"
click at [926, 260] on select "Adult Gi Adult Rashies Adult Shorts Kid Gi Kid Rashies Shorts" at bounding box center [1233, 275] width 614 height 32
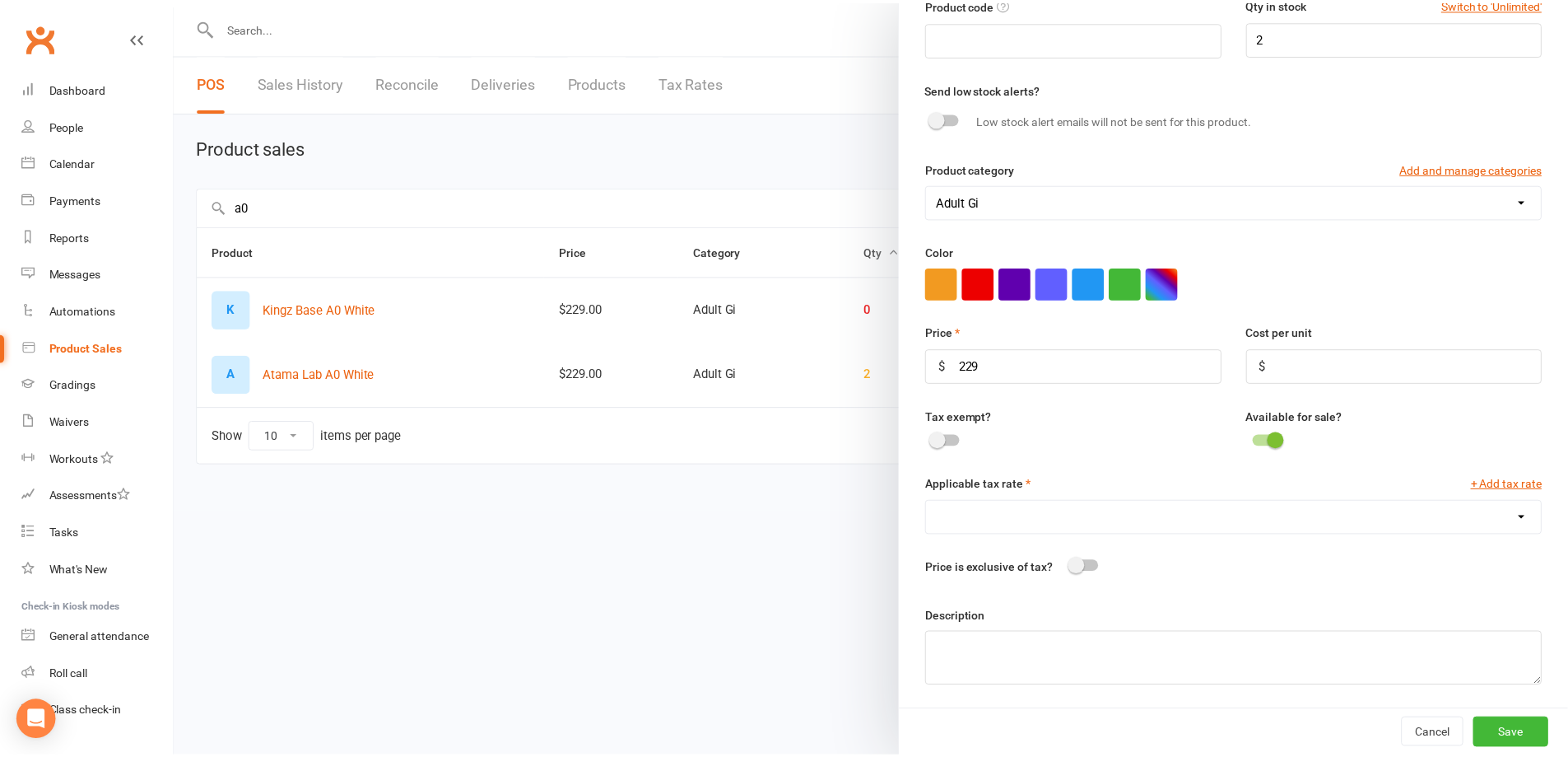
scroll to position [165, 0]
click at [1096, 560] on div at bounding box center [1093, 566] width 28 height 12
click at [1079, 563] on input "checkbox" at bounding box center [1079, 563] width 0 height 0
click at [1297, 519] on select "GST (10.0%)" at bounding box center [1242, 517] width 619 height 33
select select "1515"
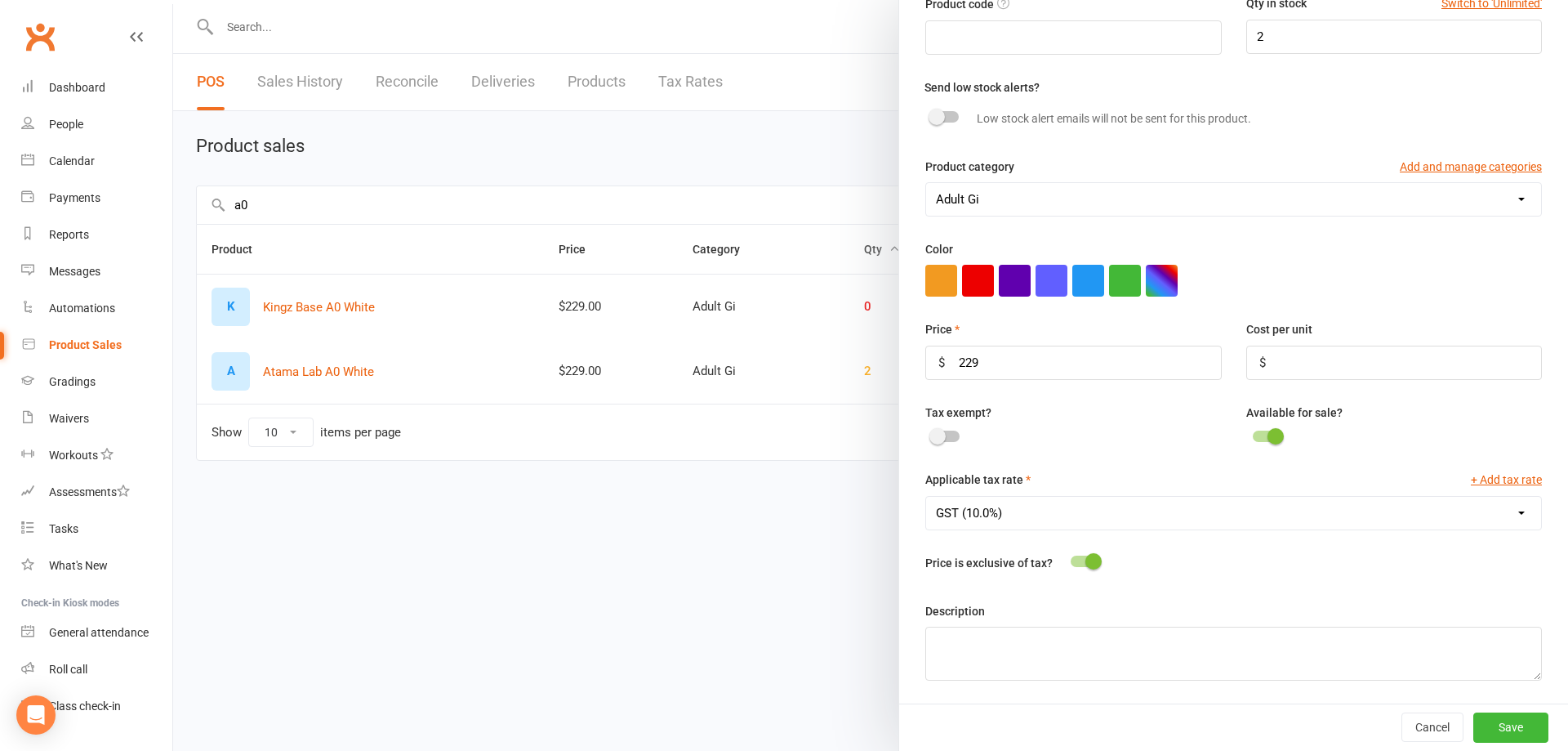
click at [926, 497] on select "GST (10.0%)" at bounding box center [1233, 513] width 614 height 32
click at [1482, 724] on button "Save" at bounding box center [1510, 726] width 75 height 30
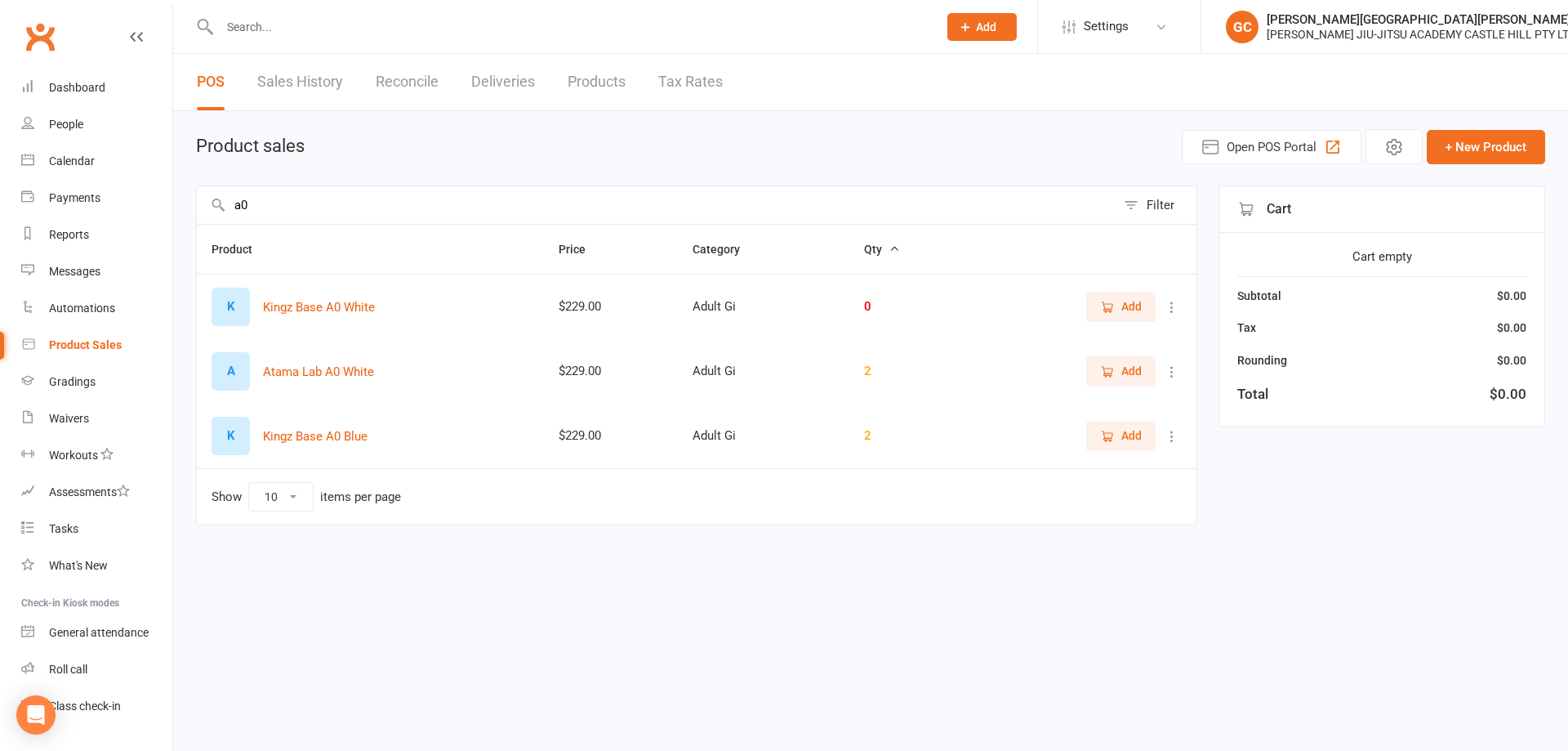
drag, startPoint x: 352, startPoint y: 206, endPoint x: 197, endPoint y: 207, distance: 155.0
click at [197, 207] on input "a0" at bounding box center [656, 204] width 918 height 37
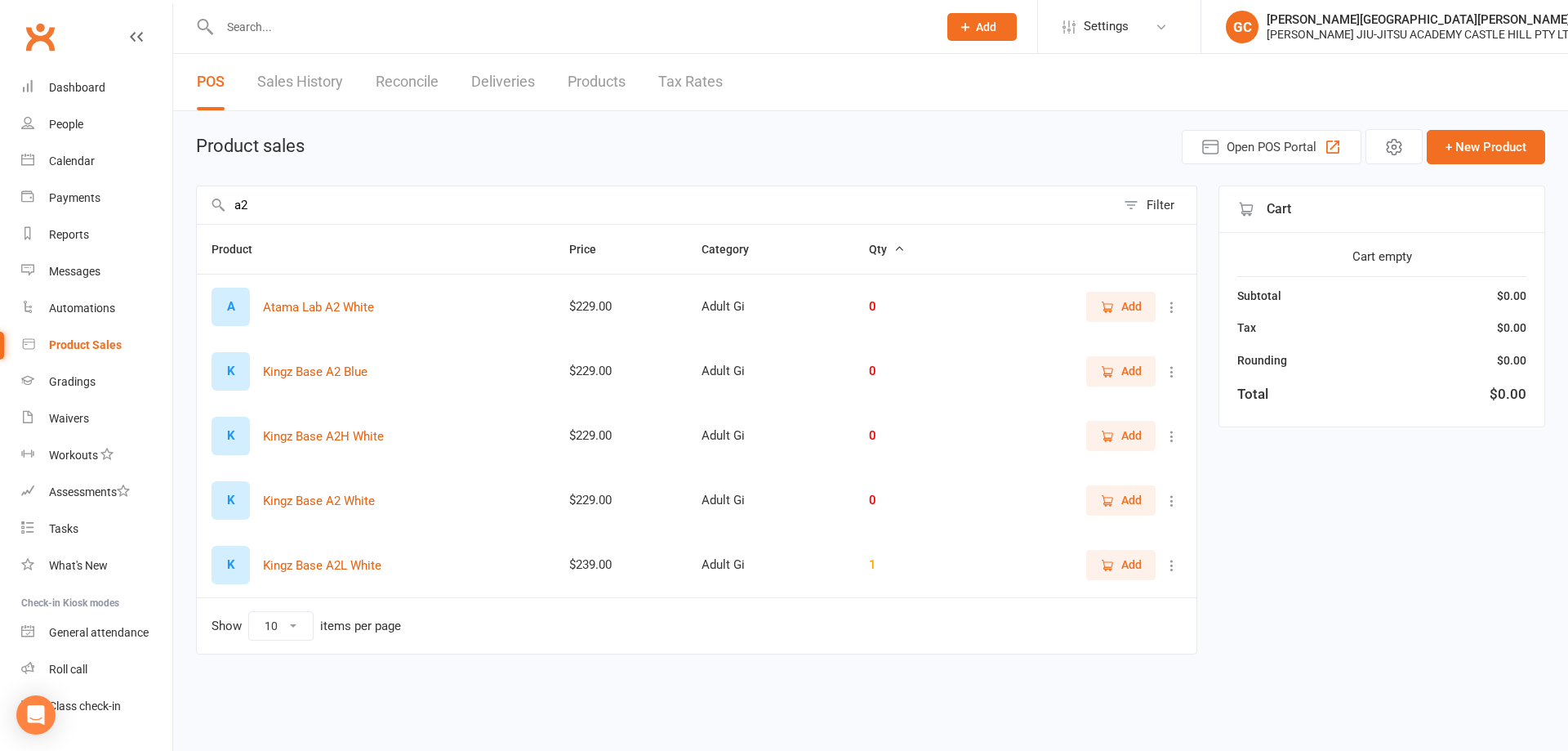
type input "a2"
click at [1172, 497] on icon at bounding box center [1172, 500] width 16 height 16
click at [1064, 529] on link "View / Edit" at bounding box center [1100, 533] width 162 height 32
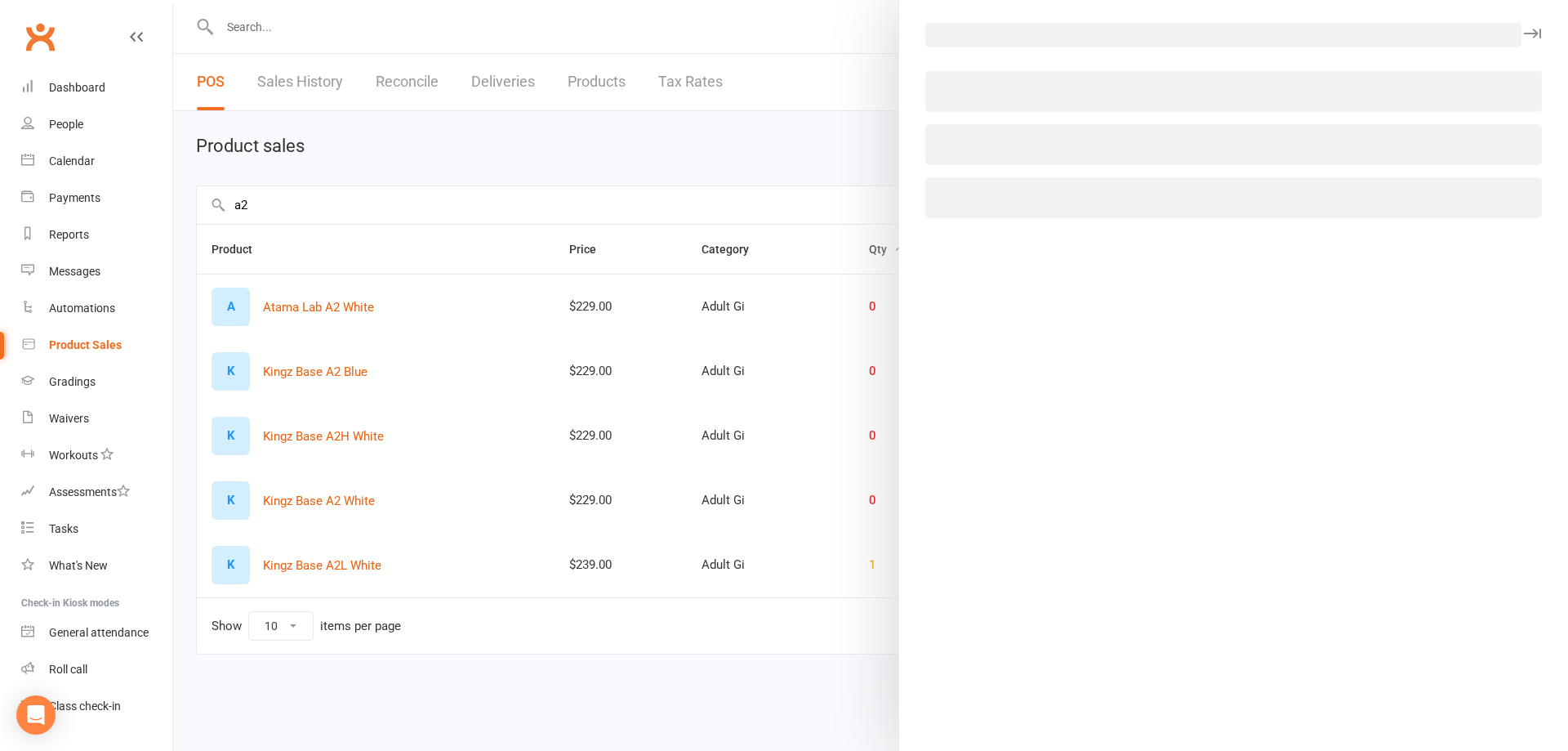
select select "3760"
select select "1515"
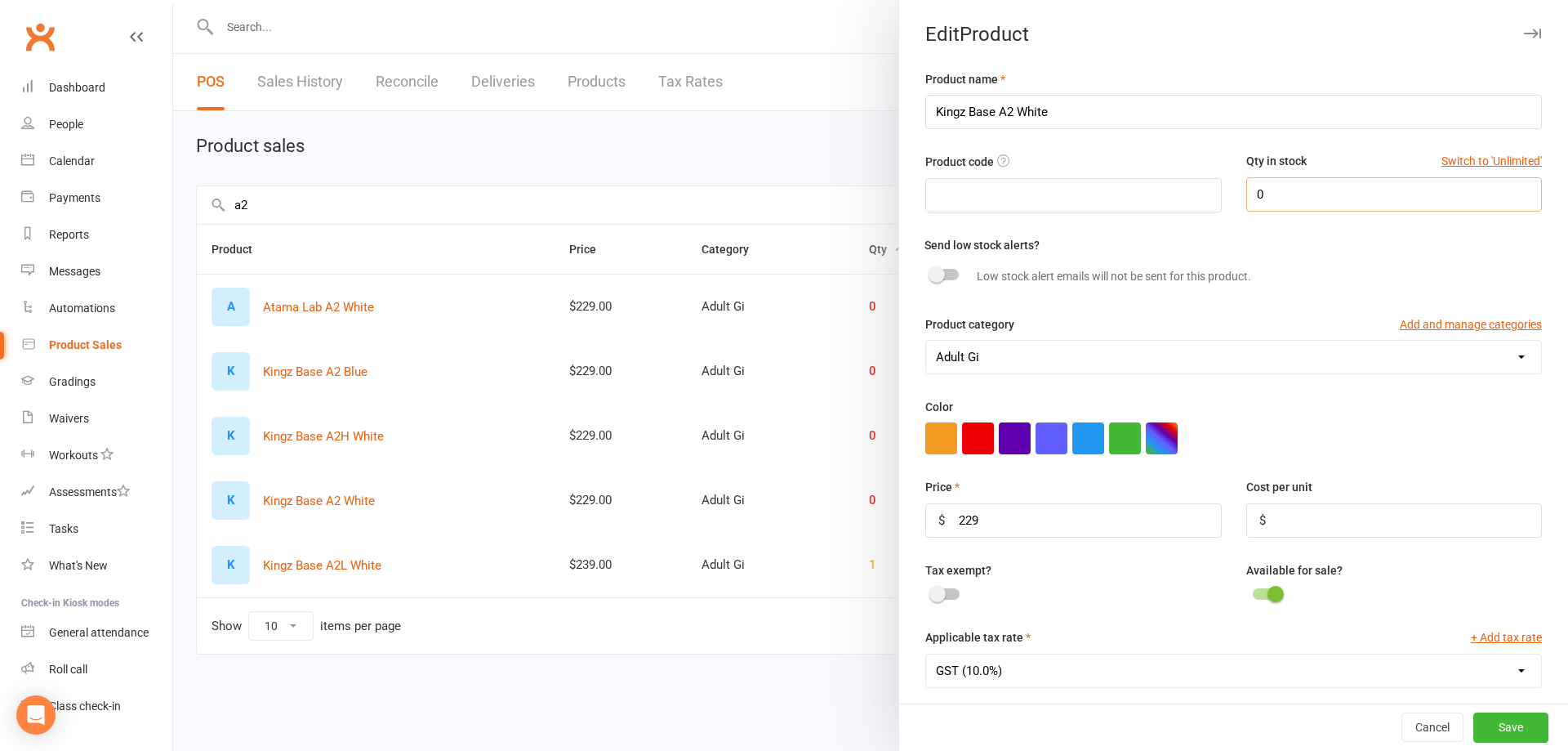
click at [1210, 194] on div "Product code Qty in stock Switch to 'Unlimited' 0" at bounding box center [1233, 193] width 641 height 83
type input "3"
click at [1478, 722] on button "Save" at bounding box center [1510, 727] width 75 height 30
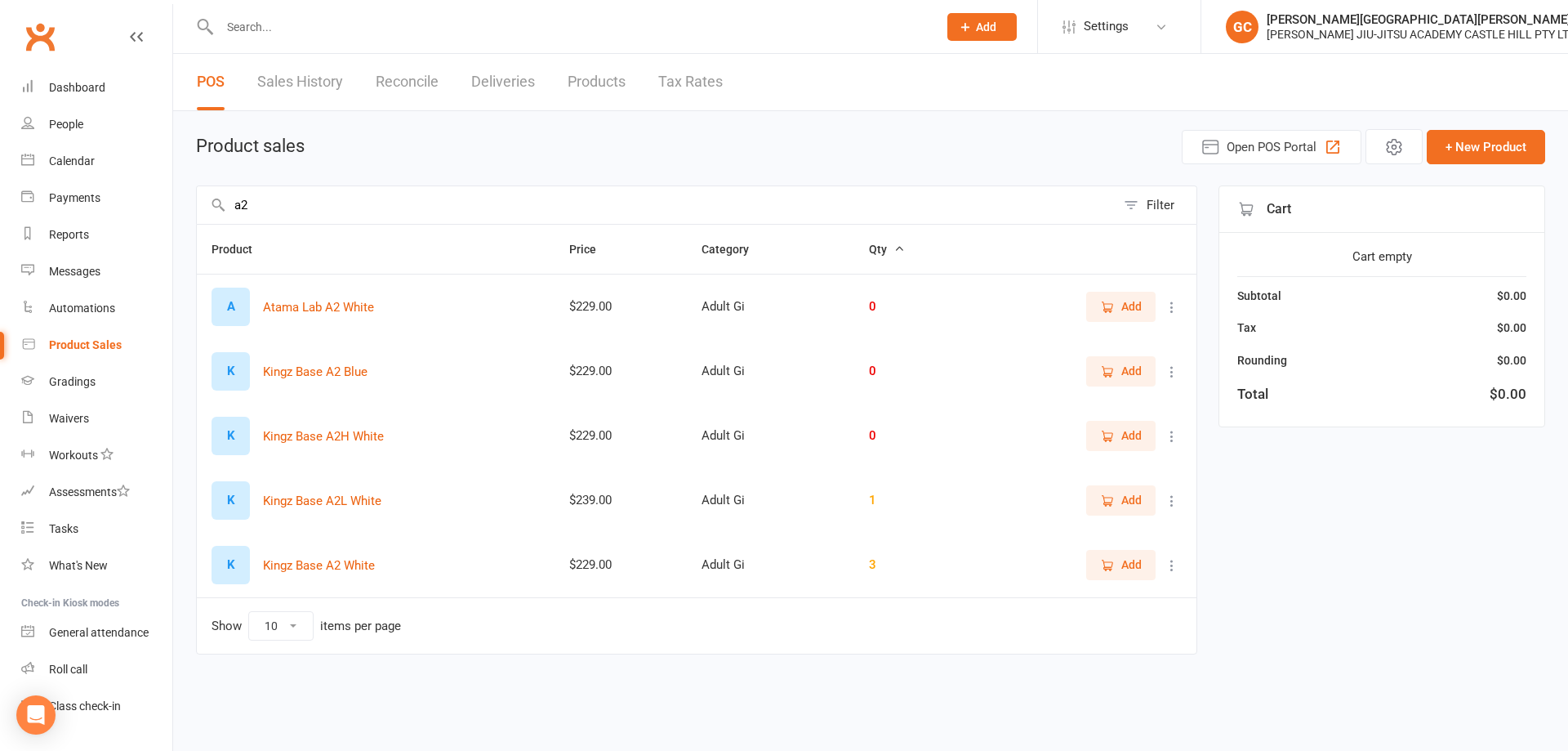
click at [1170, 305] on icon at bounding box center [1172, 307] width 16 height 16
click at [1112, 344] on link "View / Edit" at bounding box center [1100, 339] width 162 height 32
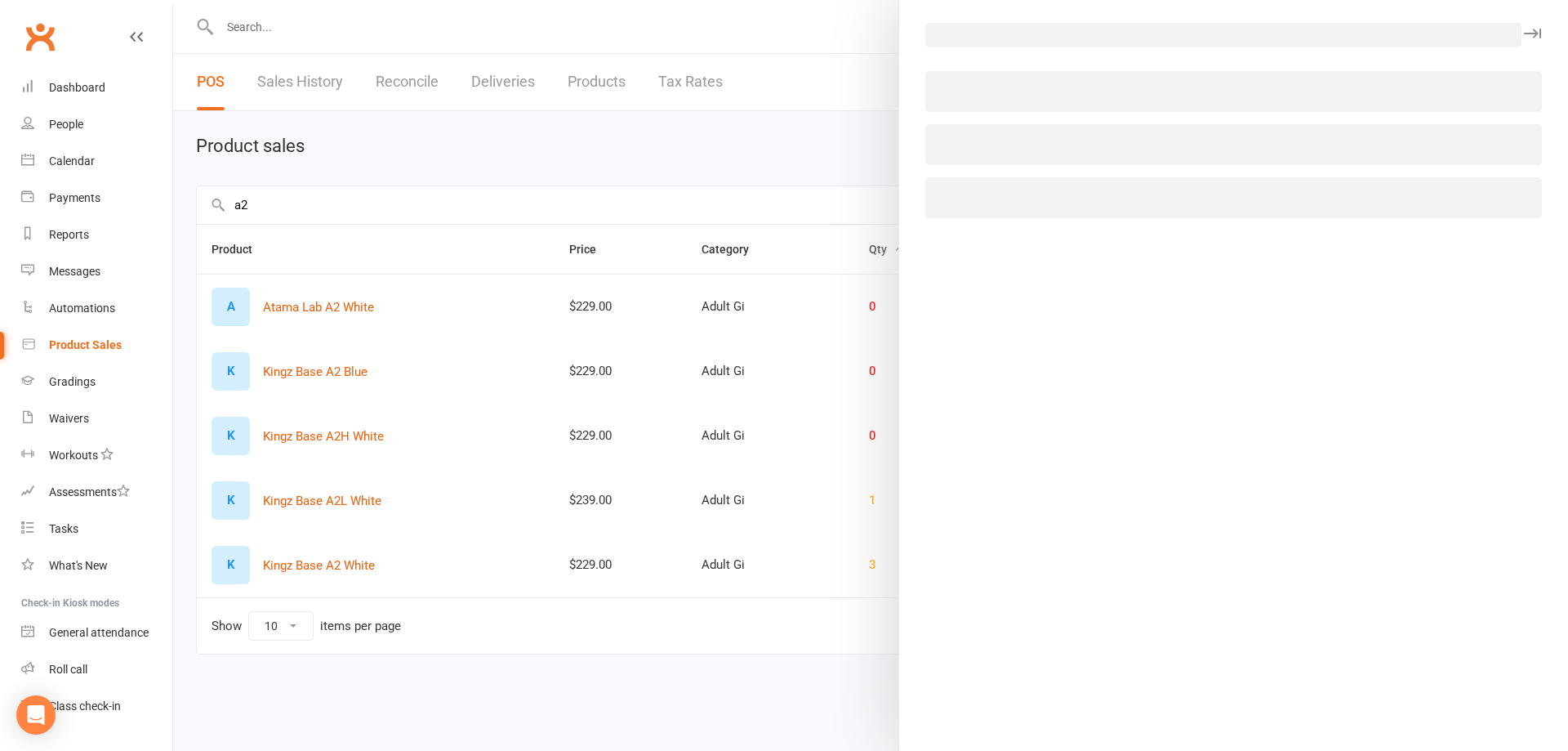
select select "3760"
select select "1515"
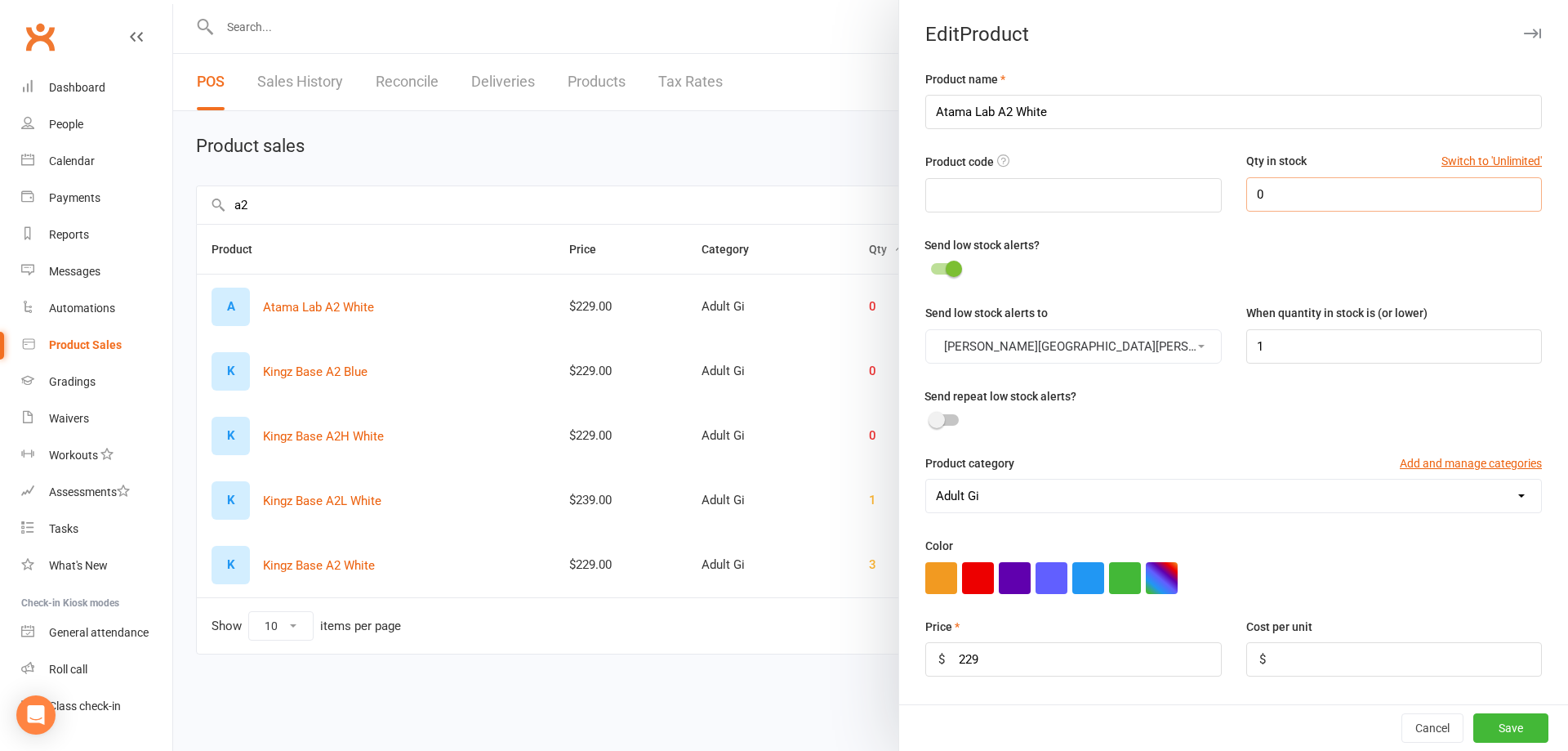
drag, startPoint x: 1281, startPoint y: 192, endPoint x: 1216, endPoint y: 199, distance: 65.4
click at [1216, 199] on div "Product code Qty in stock Switch to 'Unlimited' 0" at bounding box center [1233, 193] width 641 height 83
type input "1"
click at [1504, 726] on button "Save" at bounding box center [1510, 727] width 75 height 30
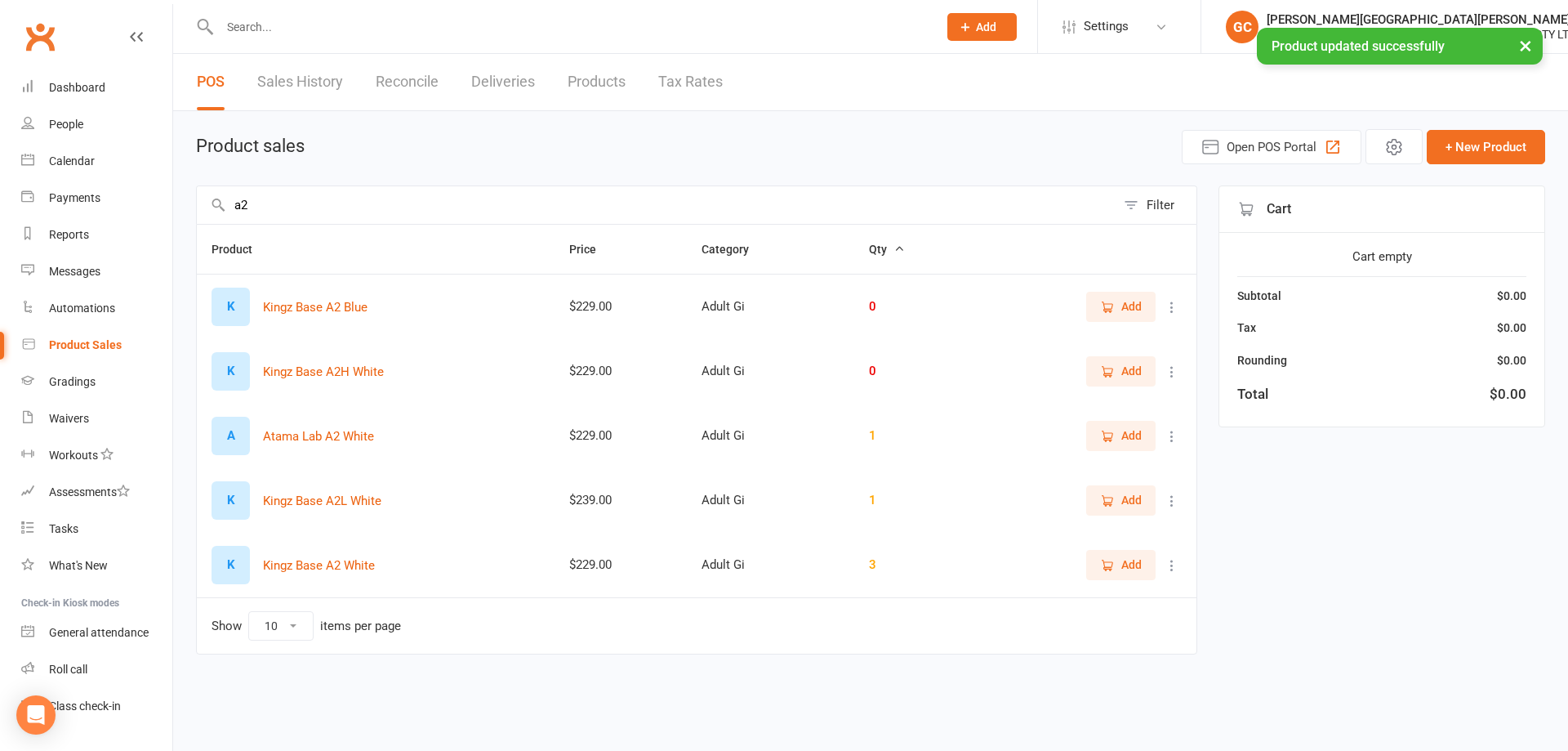
click at [293, 204] on input "a2" at bounding box center [656, 204] width 918 height 37
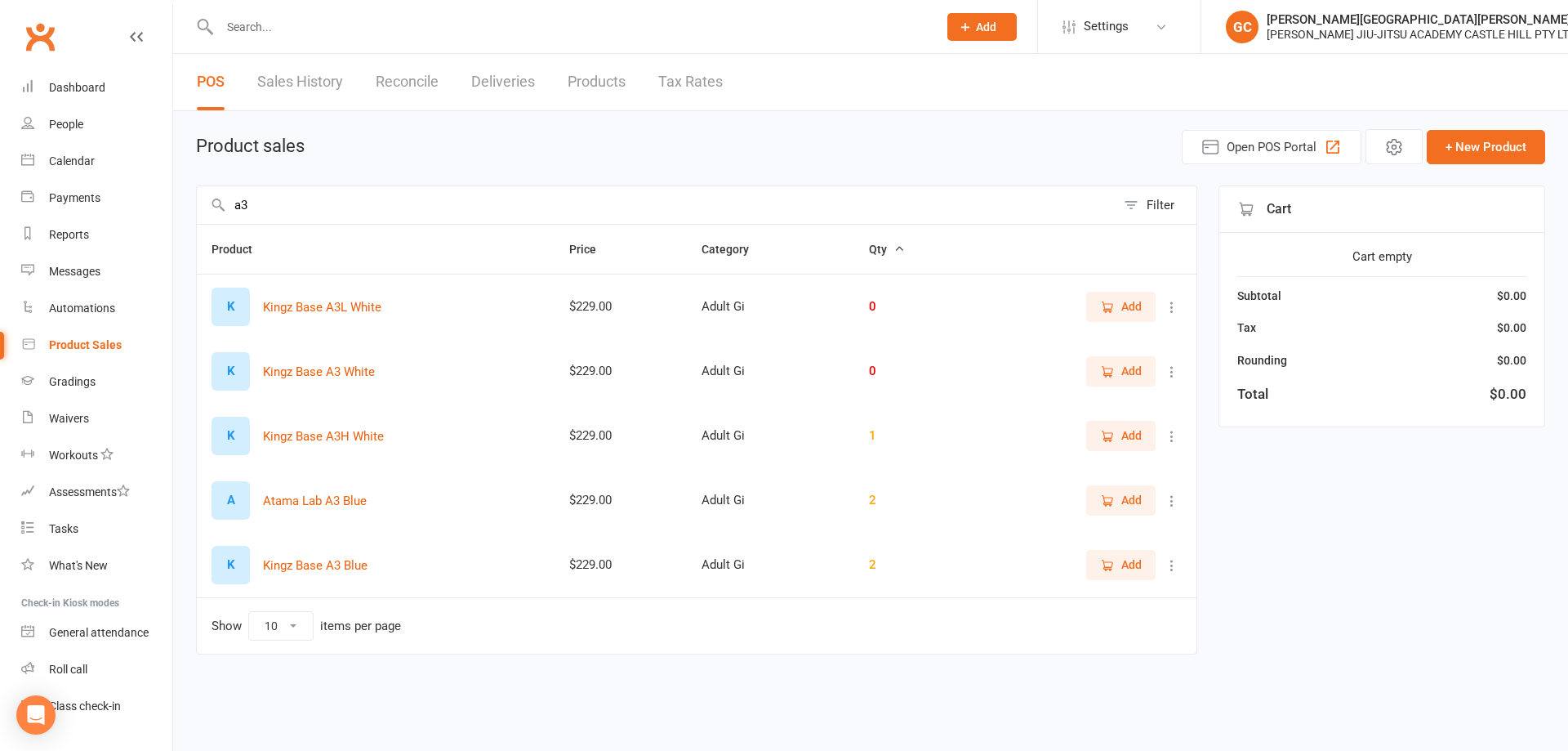
type input "a3"
click at [1172, 373] on icon at bounding box center [1172, 371] width 16 height 16
click at [1061, 414] on link "View / Edit" at bounding box center [1100, 403] width 162 height 32
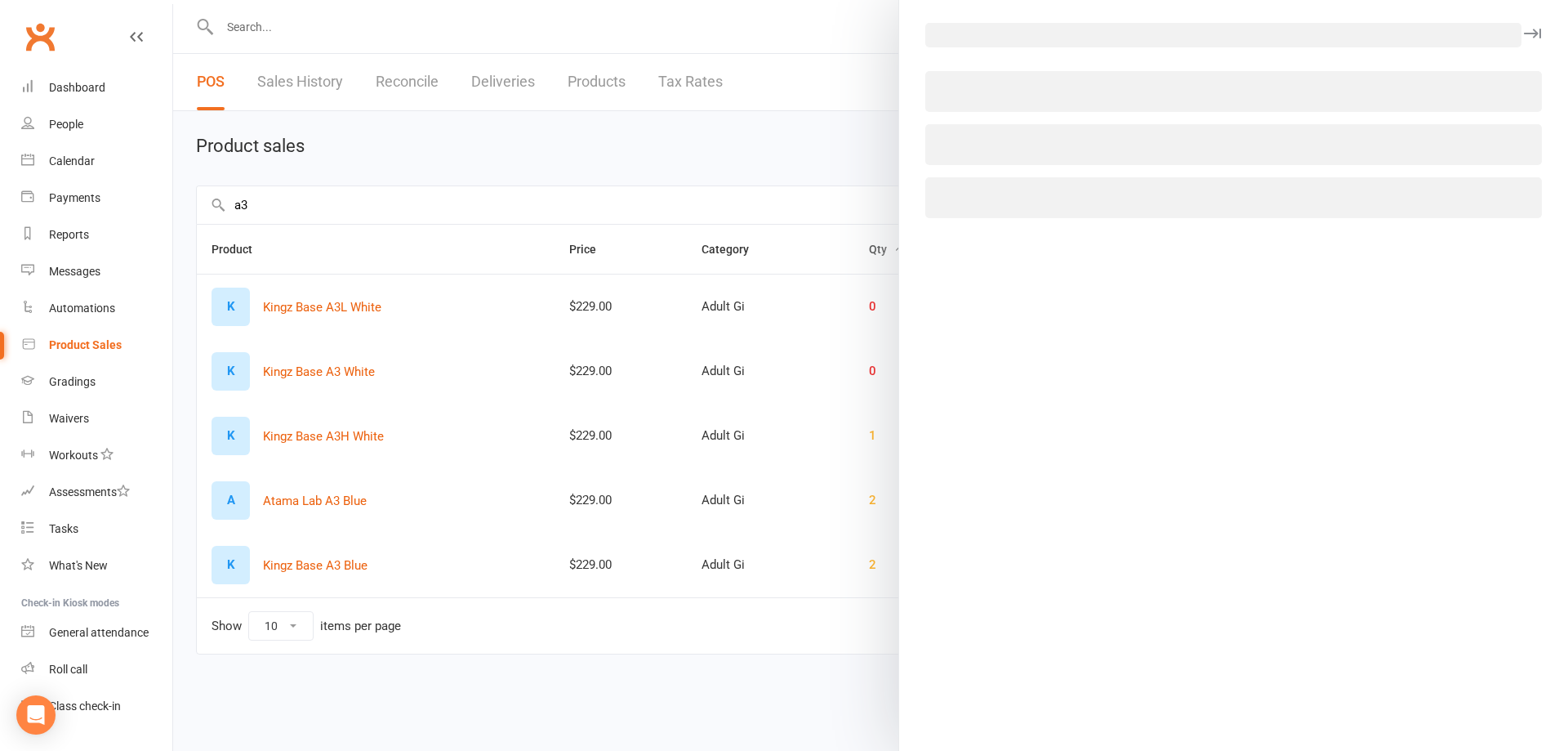
select select "3760"
select select "1515"
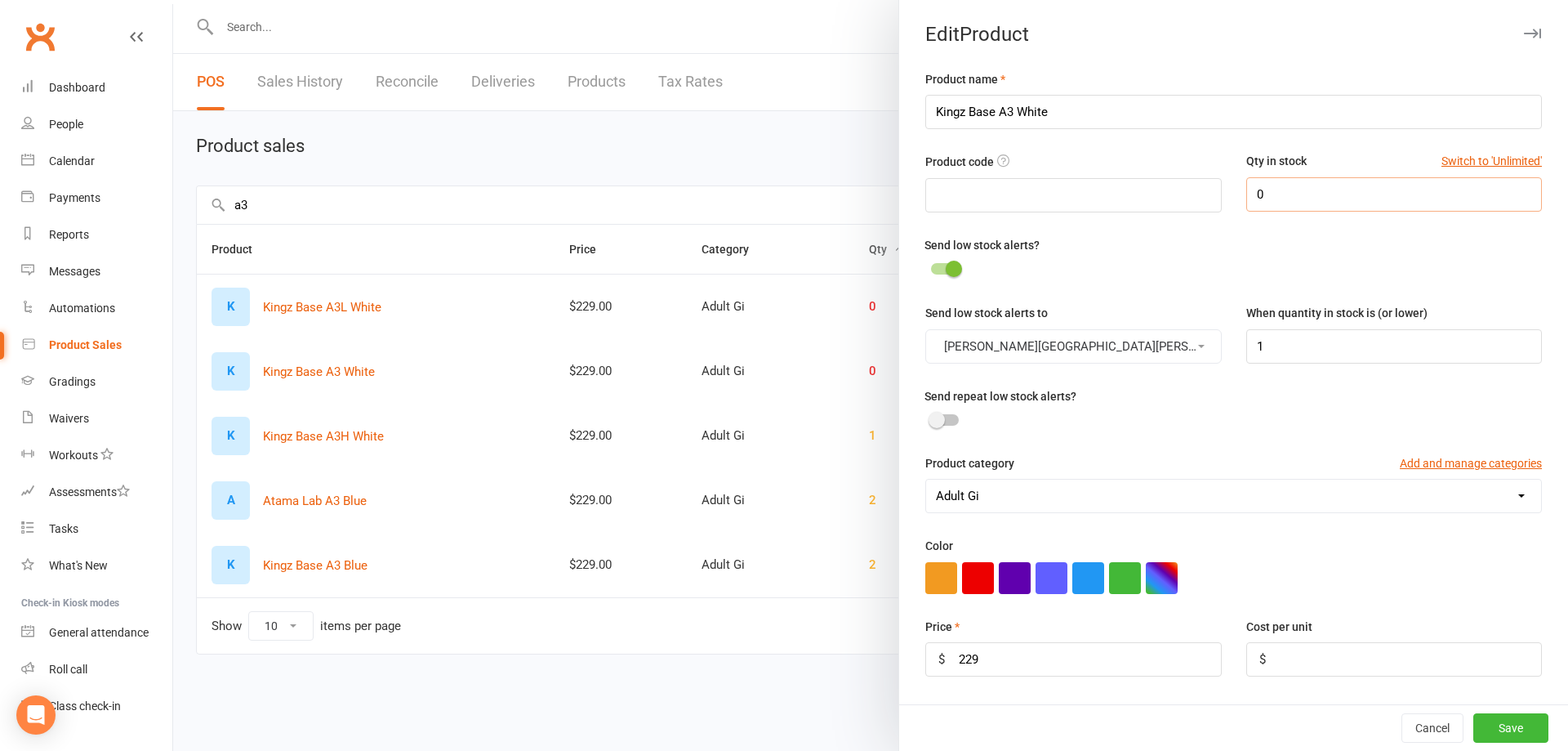
drag, startPoint x: 1261, startPoint y: 187, endPoint x: 1226, endPoint y: 191, distance: 35.2
click at [1234, 189] on div "Qty in stock Switch to 'Unlimited' 0" at bounding box center [1394, 181] width 320 height 59
type input "2"
click at [1488, 724] on button "Save" at bounding box center [1510, 727] width 75 height 30
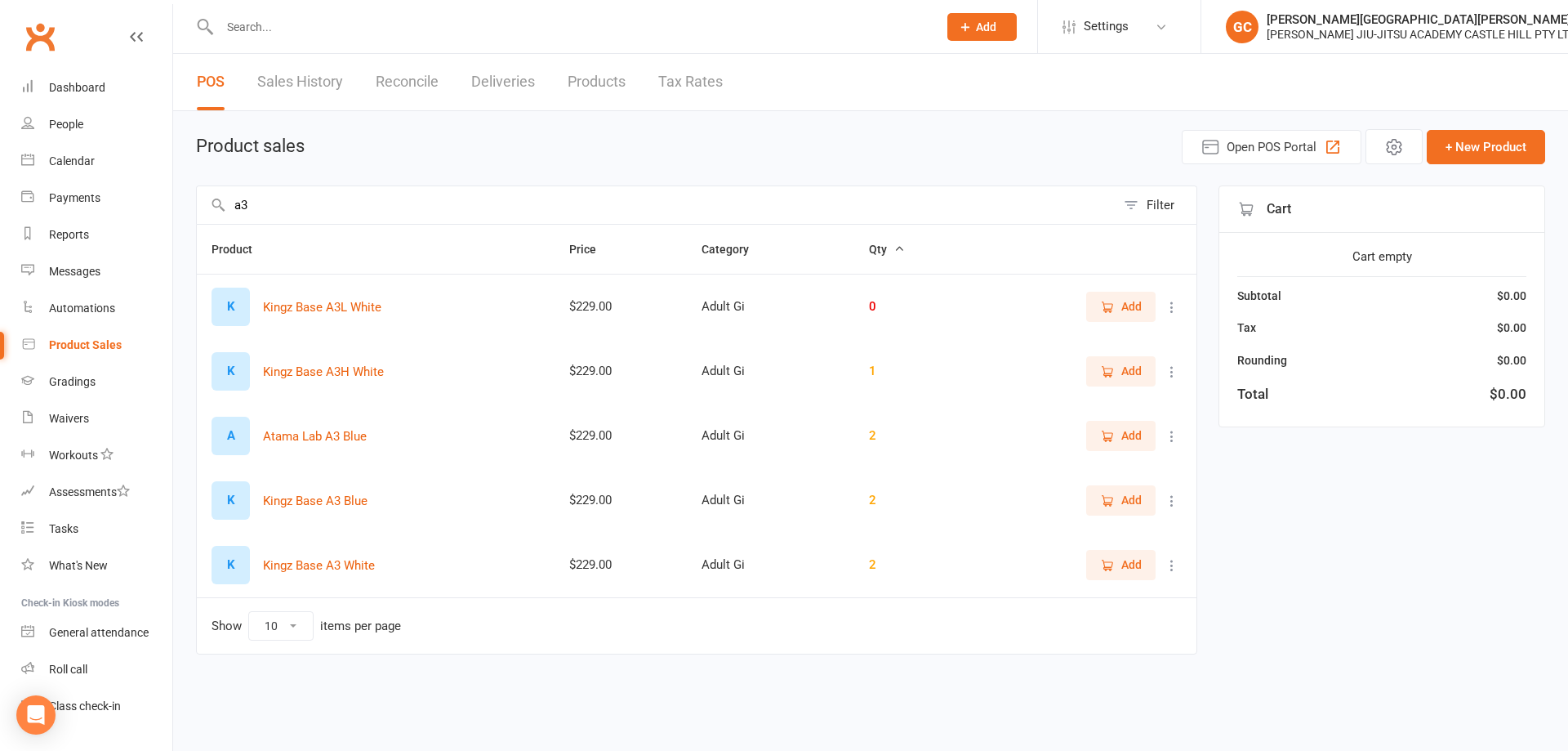
click at [262, 209] on input "a3" at bounding box center [656, 204] width 918 height 37
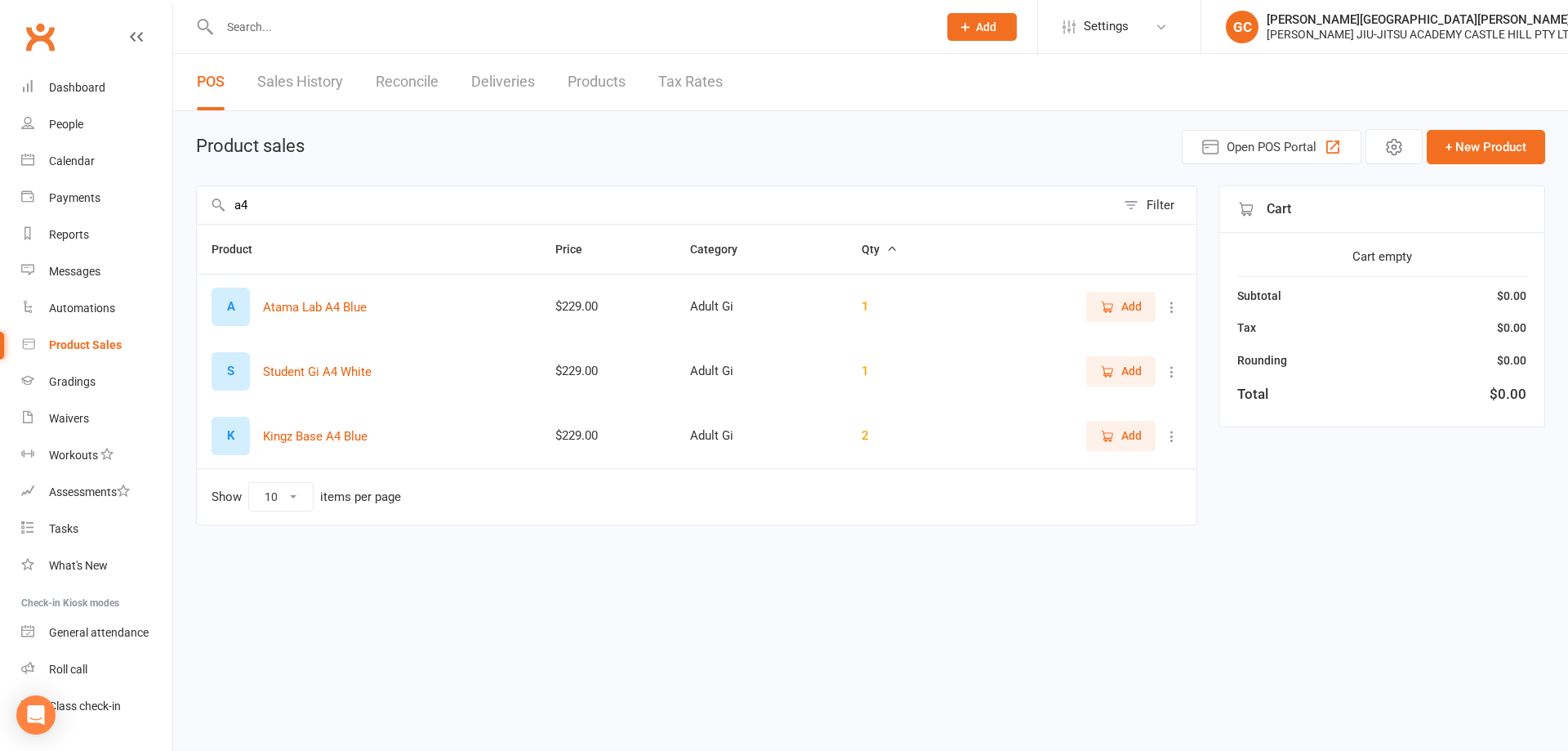
type input "a4"
click at [1171, 313] on icon at bounding box center [1172, 307] width 16 height 16
click at [1080, 340] on link "View / Edit" at bounding box center [1100, 339] width 162 height 32
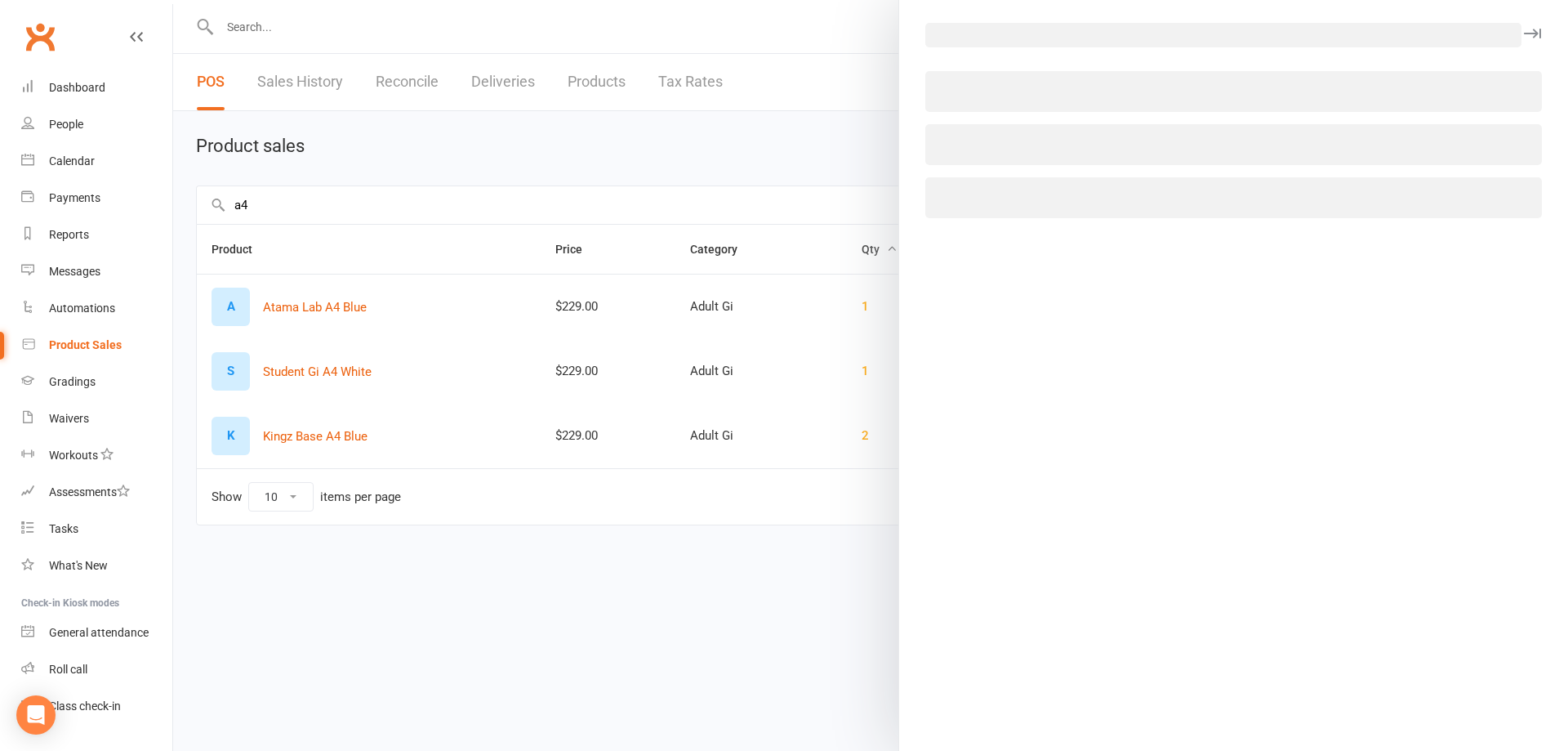
select select "3760"
select select "1515"
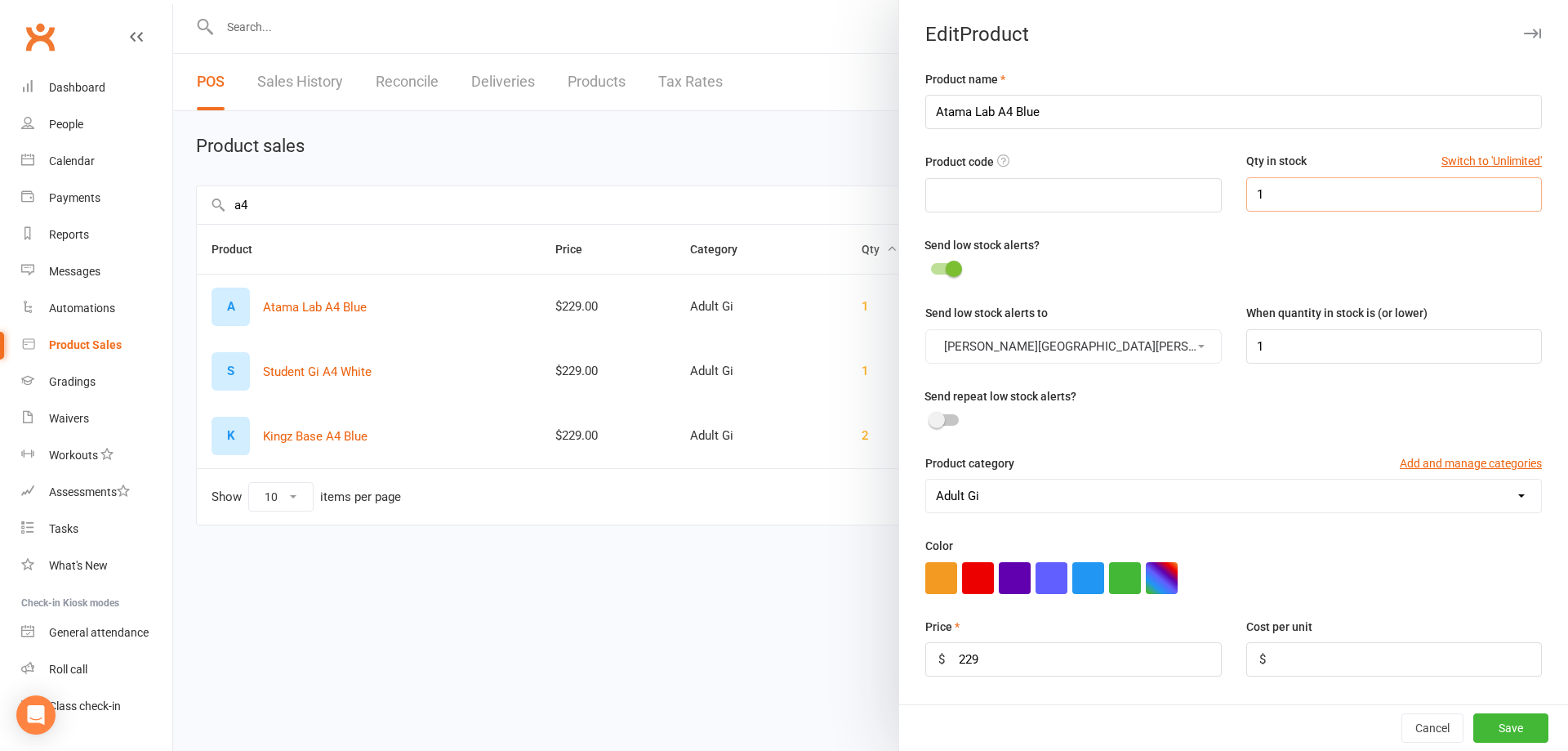
drag, startPoint x: 1256, startPoint y: 191, endPoint x: 1215, endPoint y: 192, distance: 41.0
click at [1216, 192] on div "Product code Qty in stock Switch to 'Unlimited' 1" at bounding box center [1233, 193] width 641 height 83
type input "2"
click at [1478, 728] on button "Save" at bounding box center [1510, 727] width 75 height 30
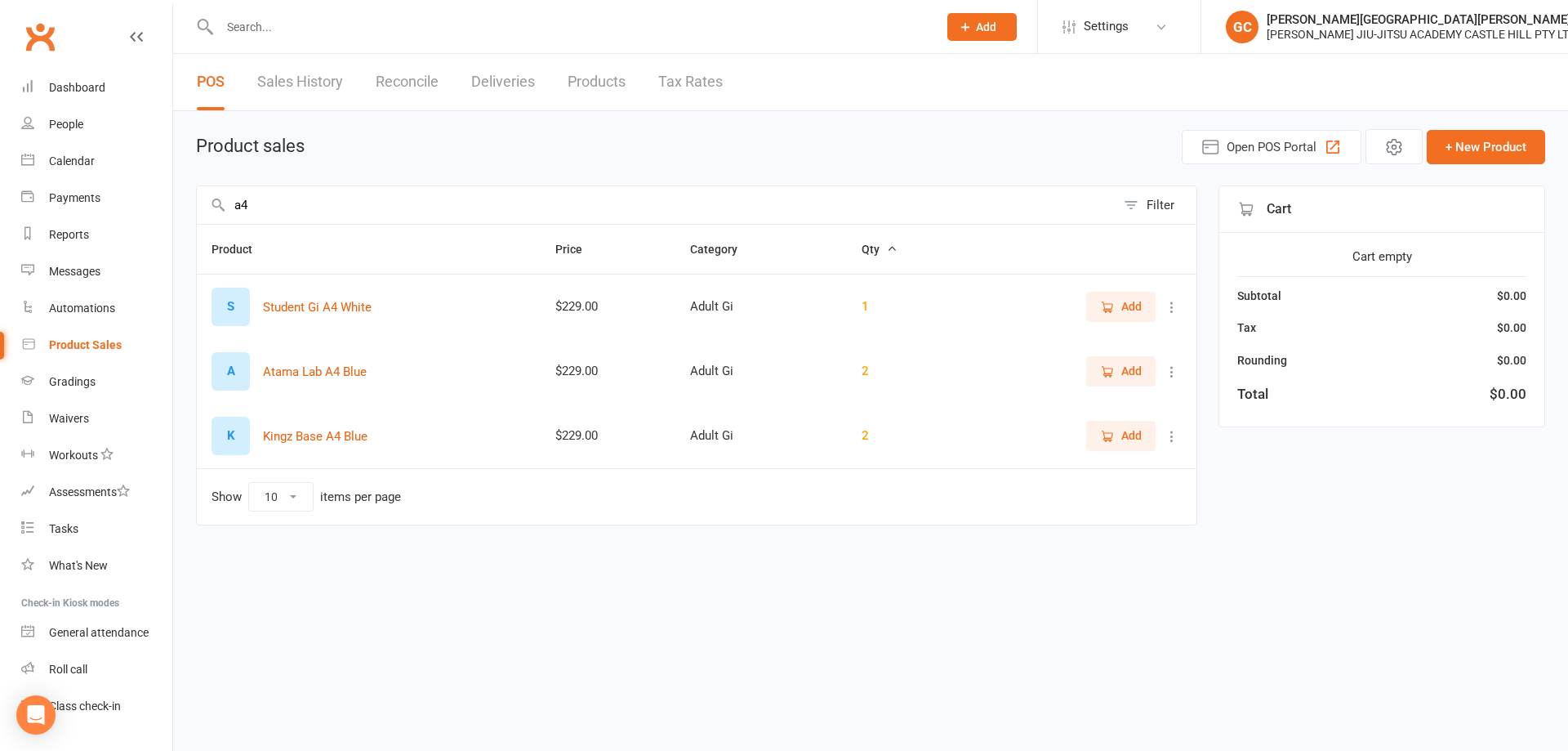
click at [256, 210] on input "a4" at bounding box center [656, 204] width 918 height 37
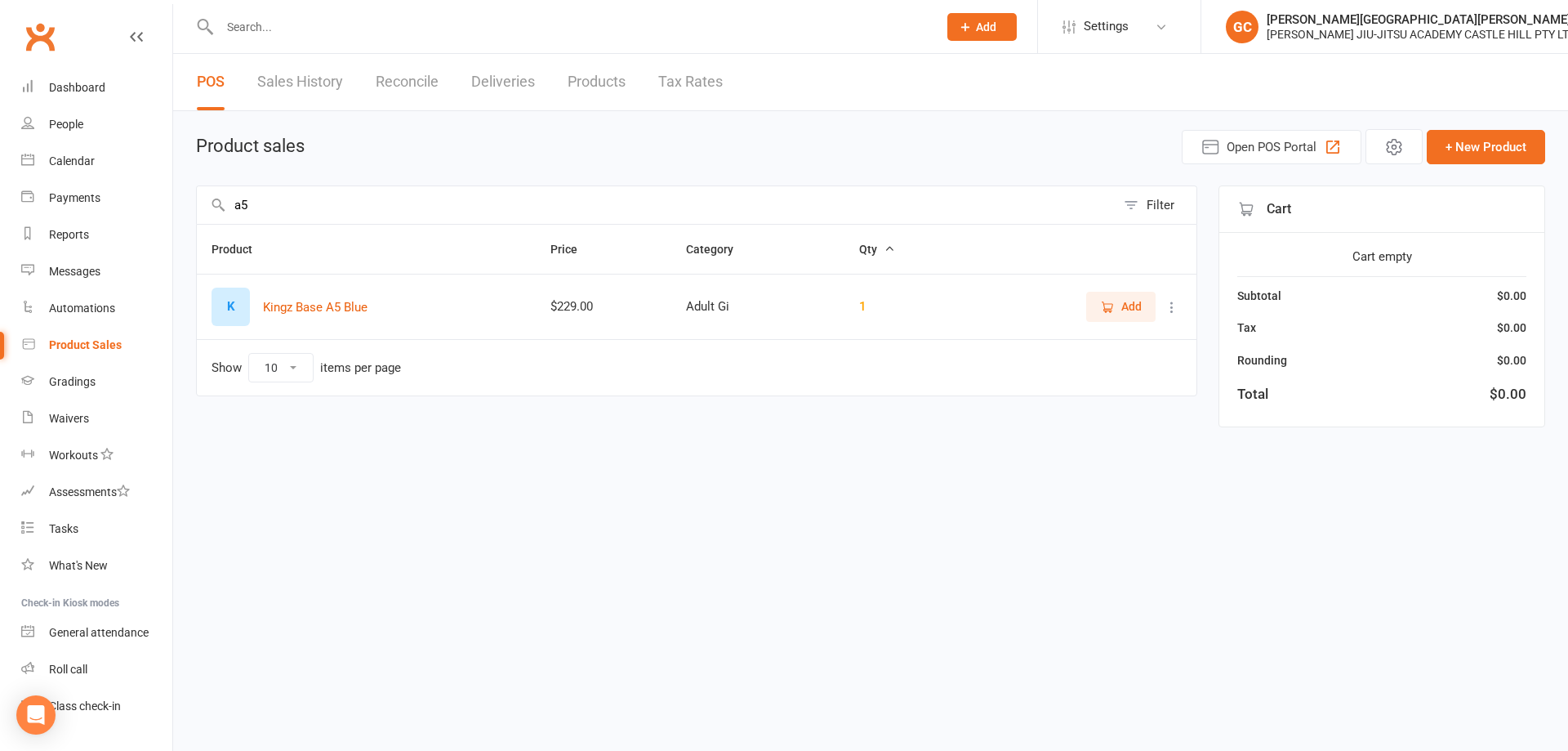
type input "a5"
click at [1174, 308] on icon at bounding box center [1172, 307] width 16 height 16
click at [1083, 336] on link "View / Edit" at bounding box center [1100, 339] width 162 height 32
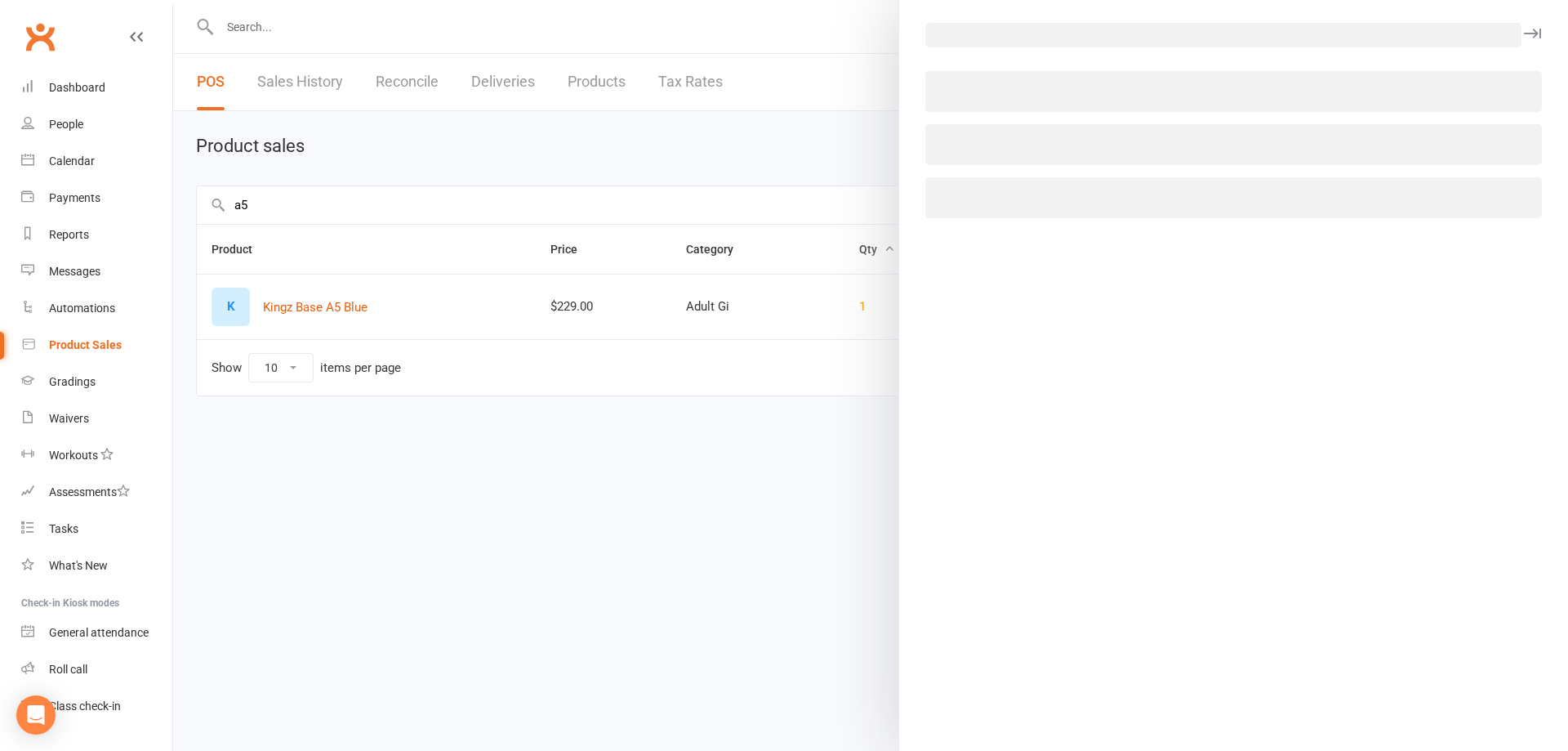
select select "3760"
select select "1515"
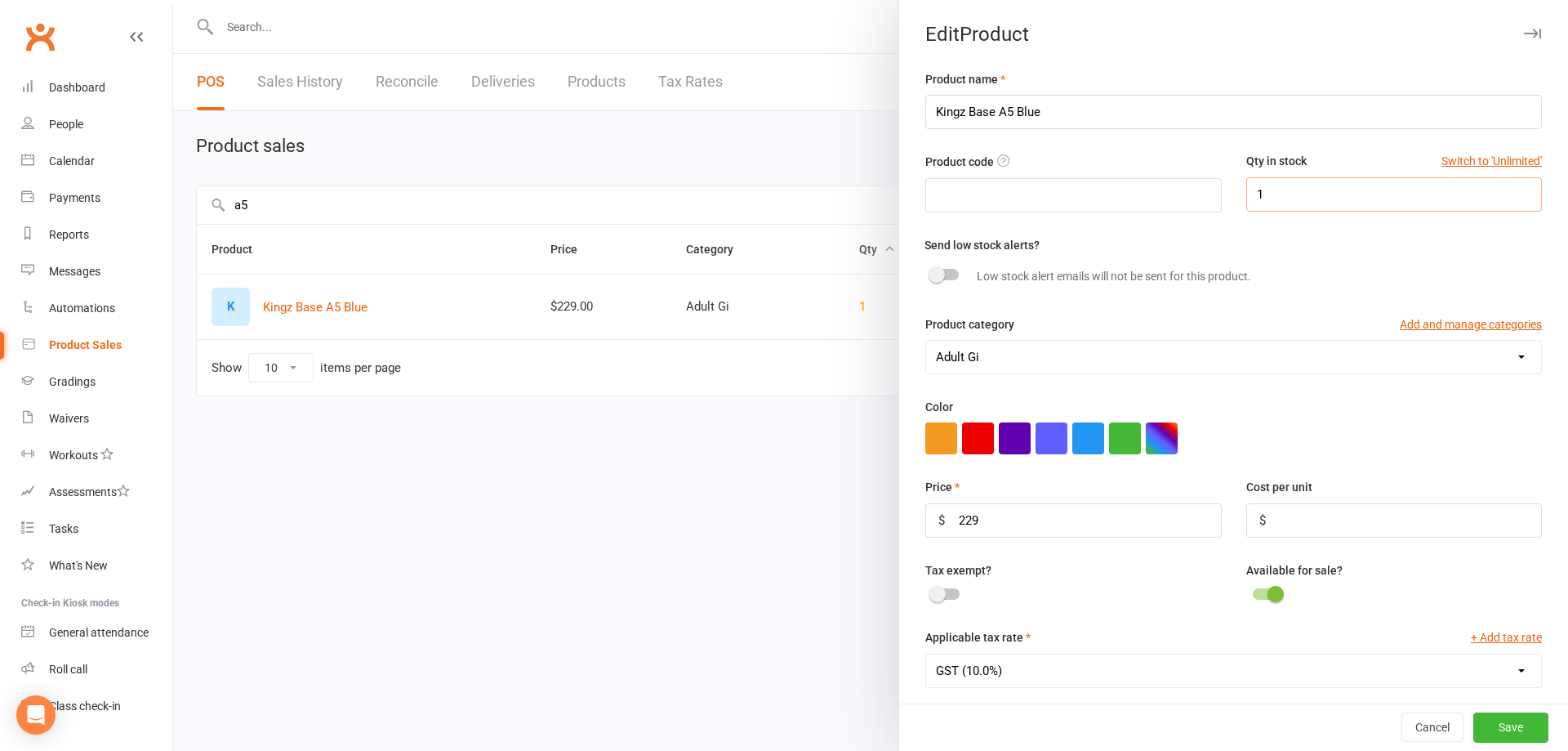
drag, startPoint x: 1251, startPoint y: 184, endPoint x: 1206, endPoint y: 183, distance: 45.0
click at [1206, 183] on div "Product code Qty in stock Switch to 'Unlimited' 1" at bounding box center [1233, 193] width 641 height 83
type input "2"
click at [1482, 720] on button "Save" at bounding box center [1510, 727] width 75 height 30
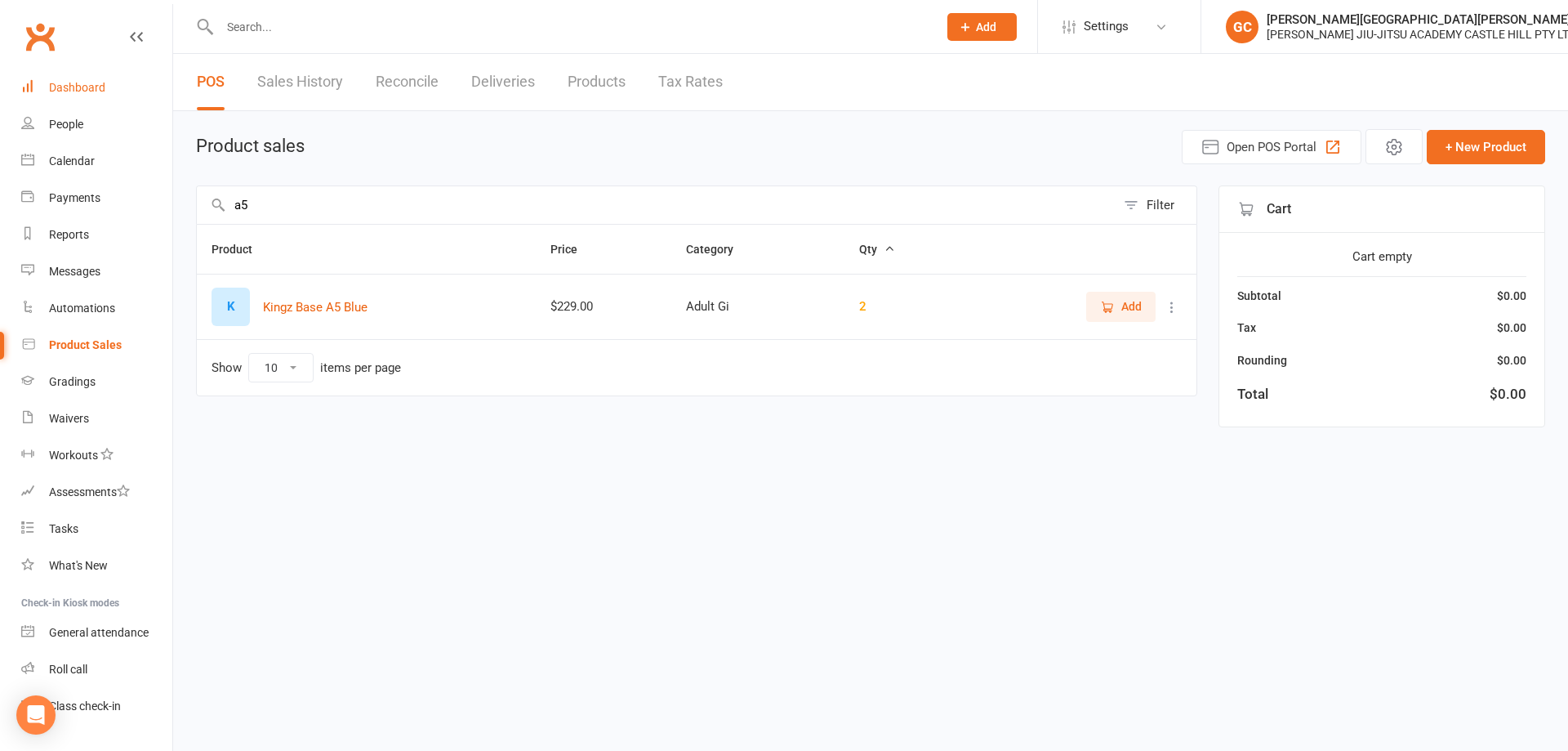
click at [87, 84] on div "Dashboard" at bounding box center [76, 88] width 56 height 13
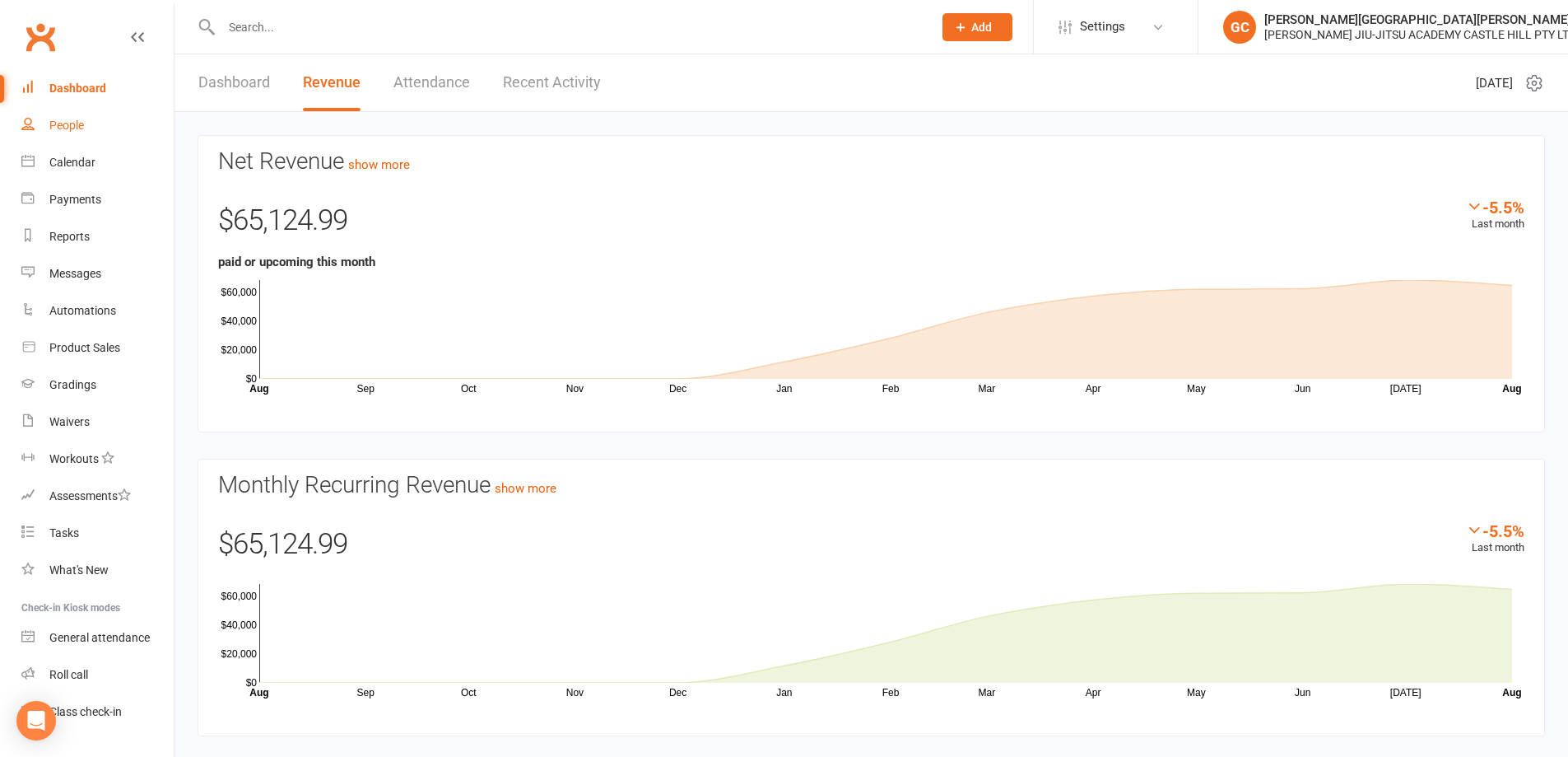
click at [60, 132] on div "People" at bounding box center [66, 125] width 35 height 13
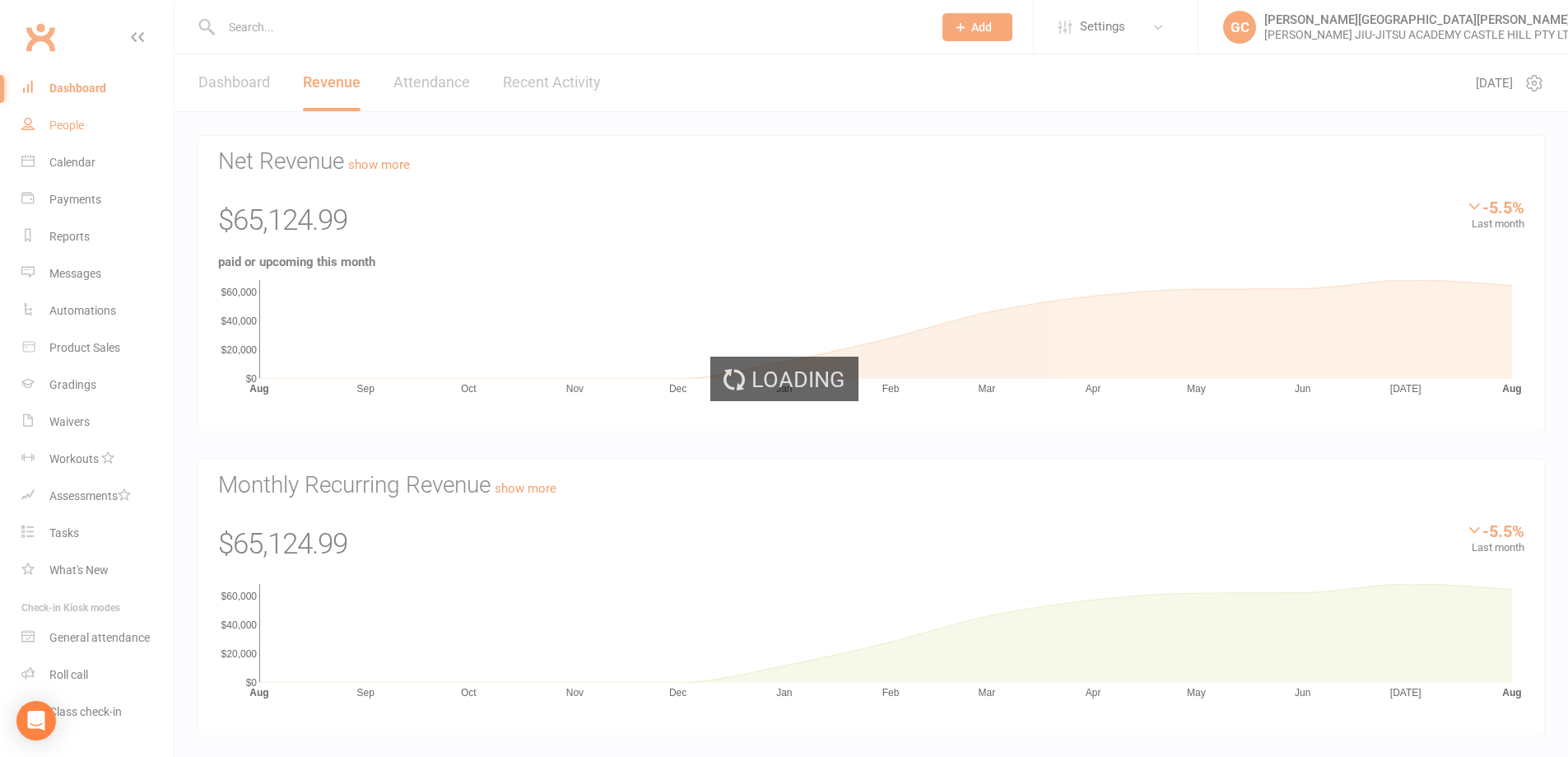
select select "100"
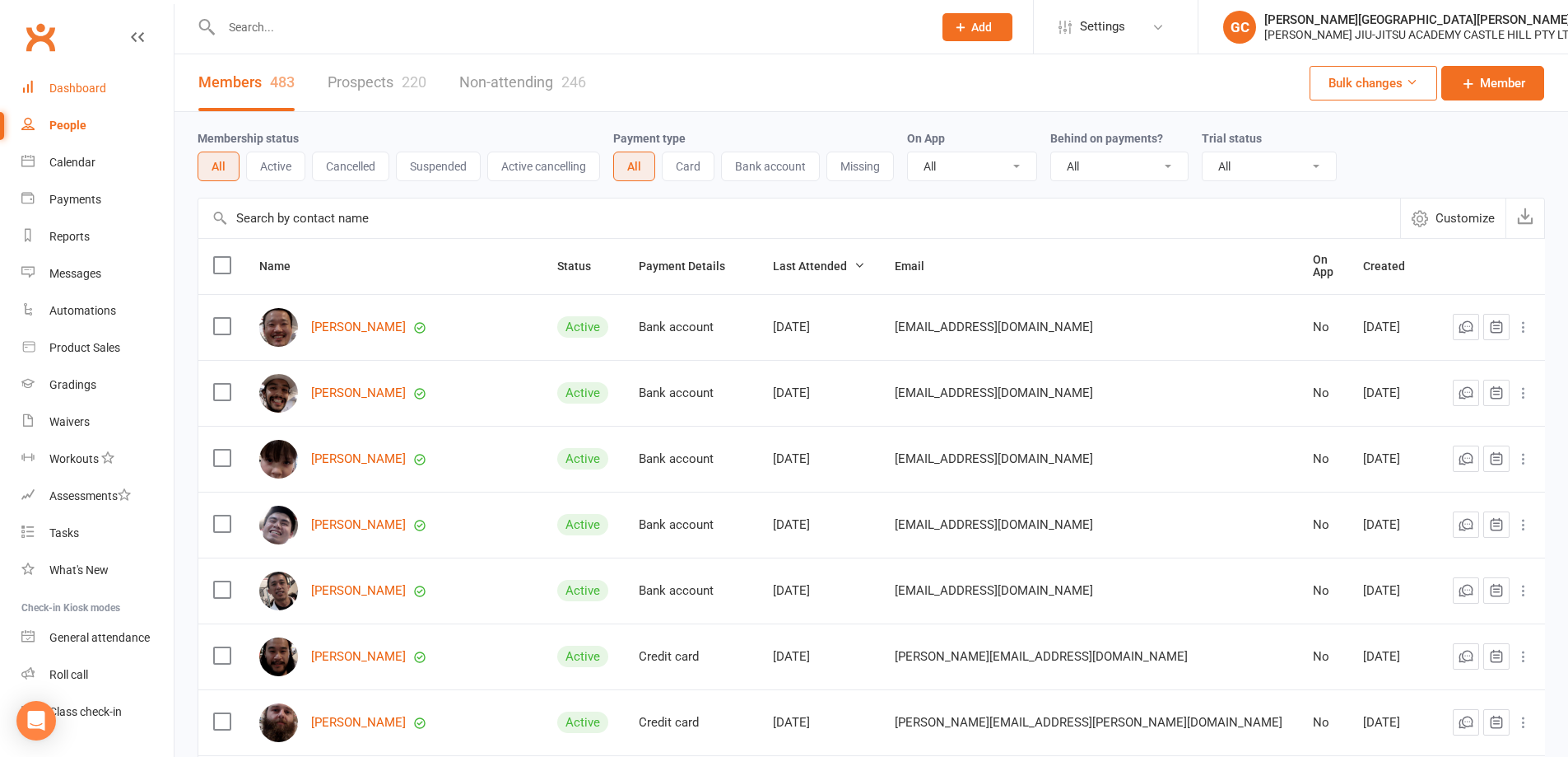
click at [76, 86] on div "Dashboard" at bounding box center [77, 88] width 57 height 13
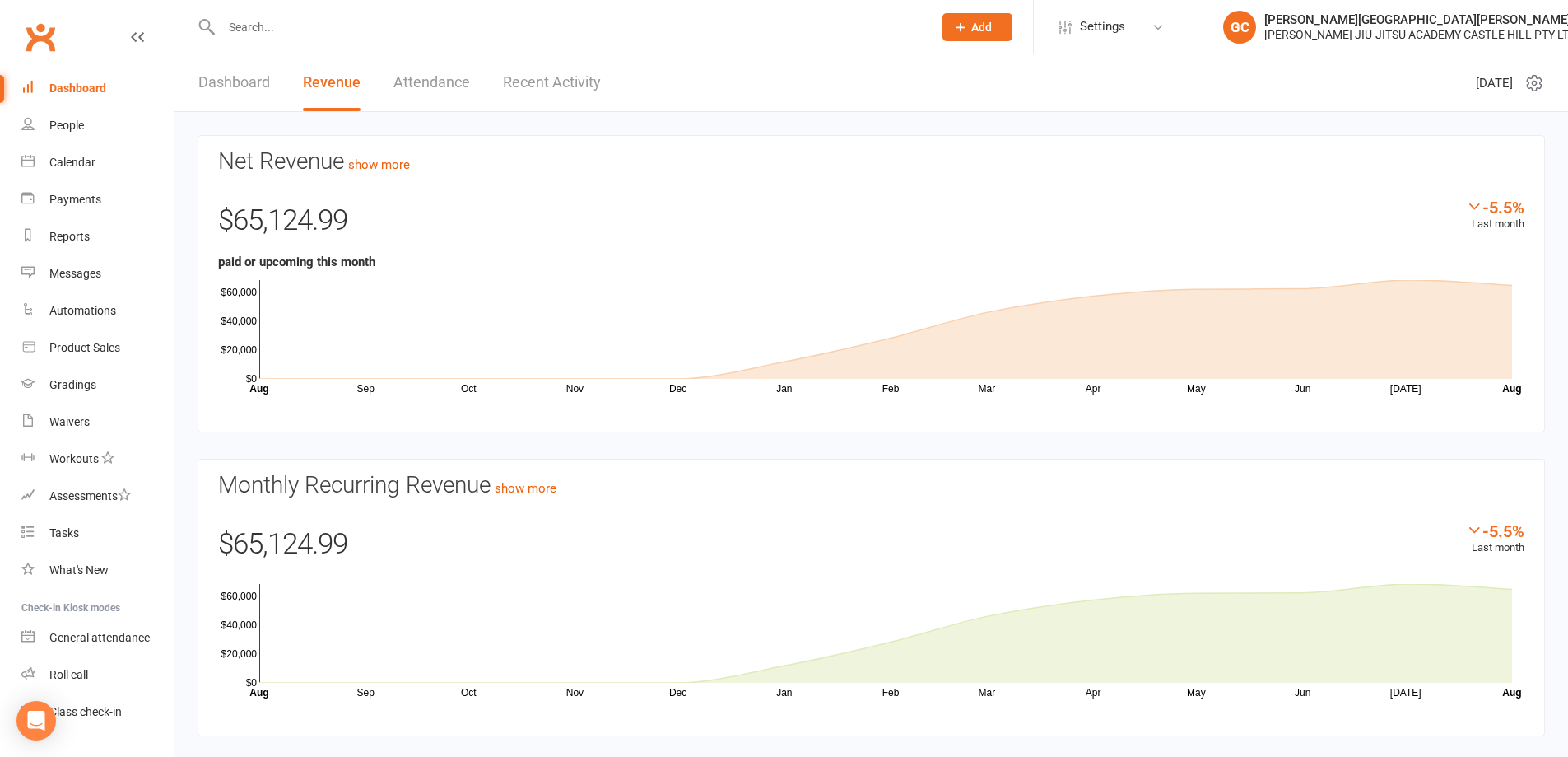
click at [227, 81] on link "Dashboard" at bounding box center [234, 83] width 72 height 57
